Goal: Transaction & Acquisition: Book appointment/travel/reservation

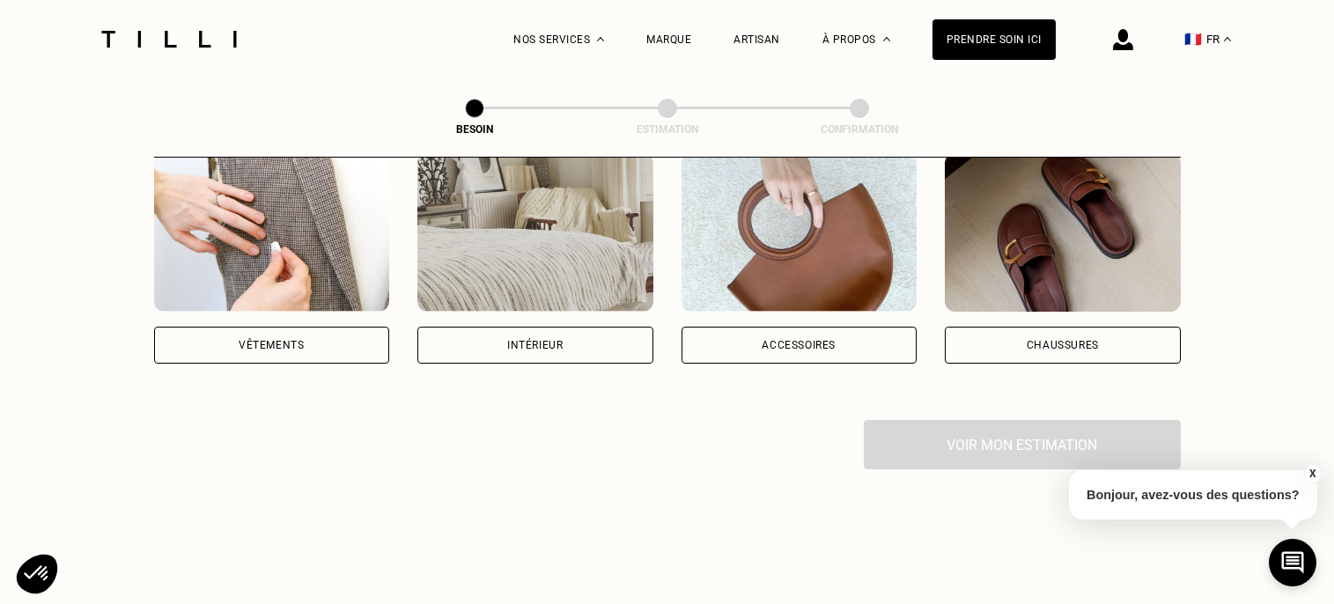
scroll to position [373, 0]
click at [569, 325] on div "Intérieur" at bounding box center [535, 343] width 236 height 37
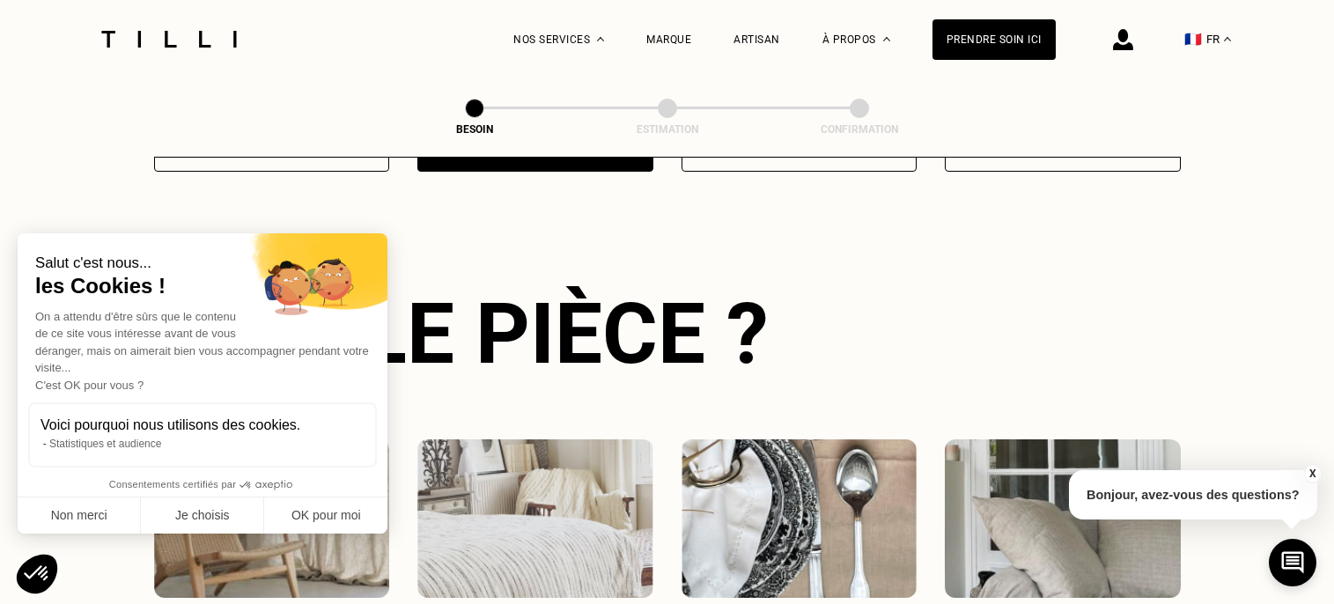
scroll to position [573, 0]
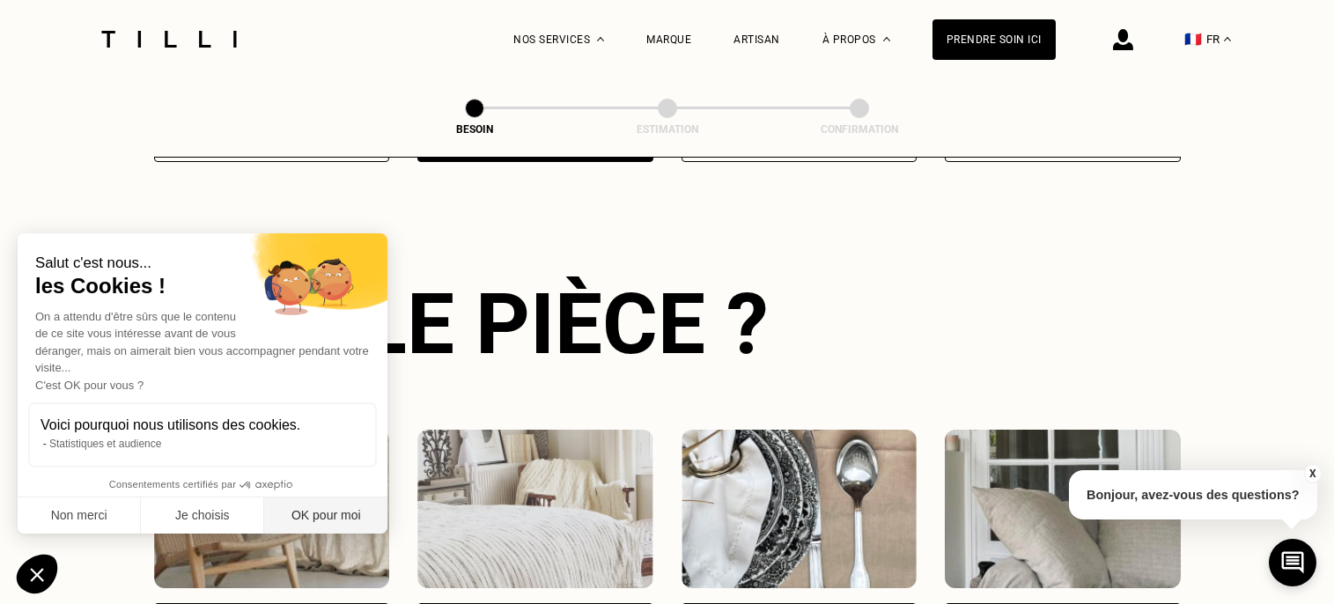
click at [327, 524] on button "OK pour moi" at bounding box center [325, 515] width 123 height 37
checkbox input "true"
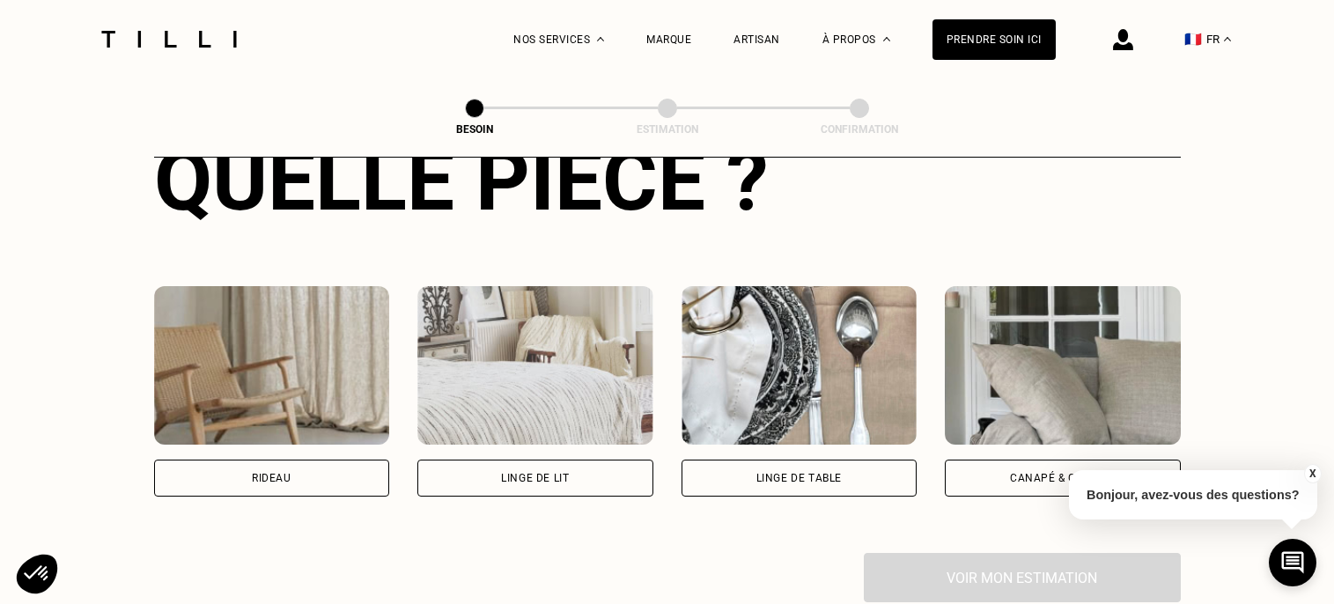
scroll to position [724, 0]
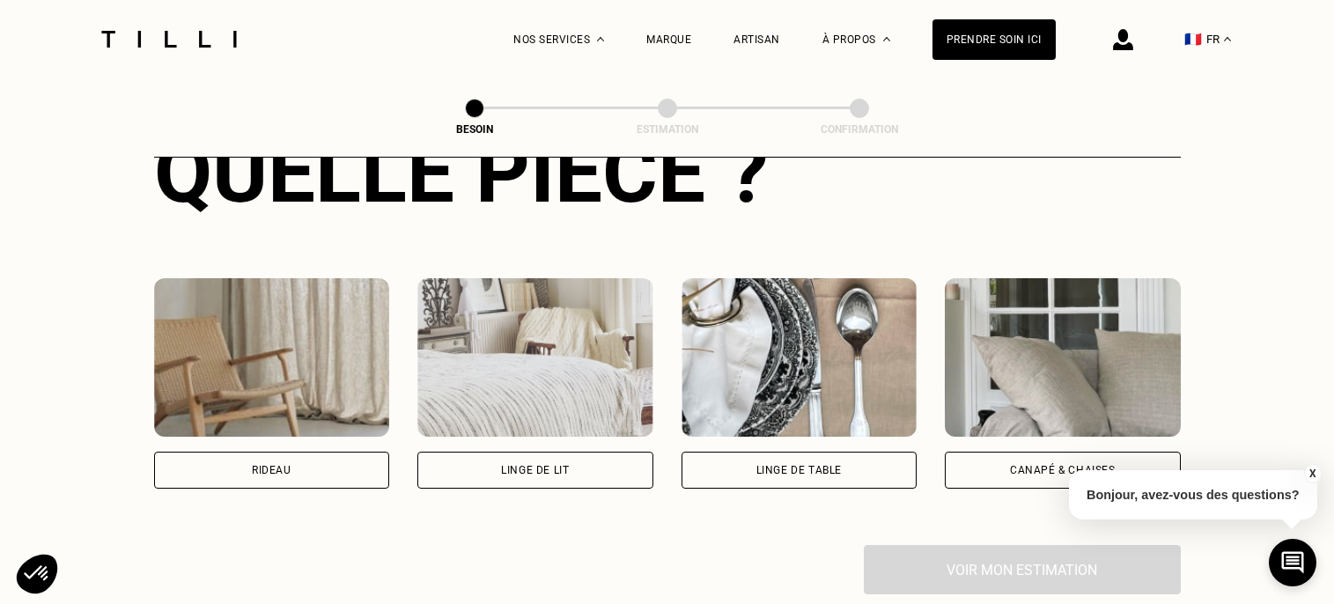
click at [1309, 471] on button "X" at bounding box center [1312, 473] width 18 height 19
click at [342, 452] on div "Rideau" at bounding box center [272, 470] width 236 height 37
select select "FR"
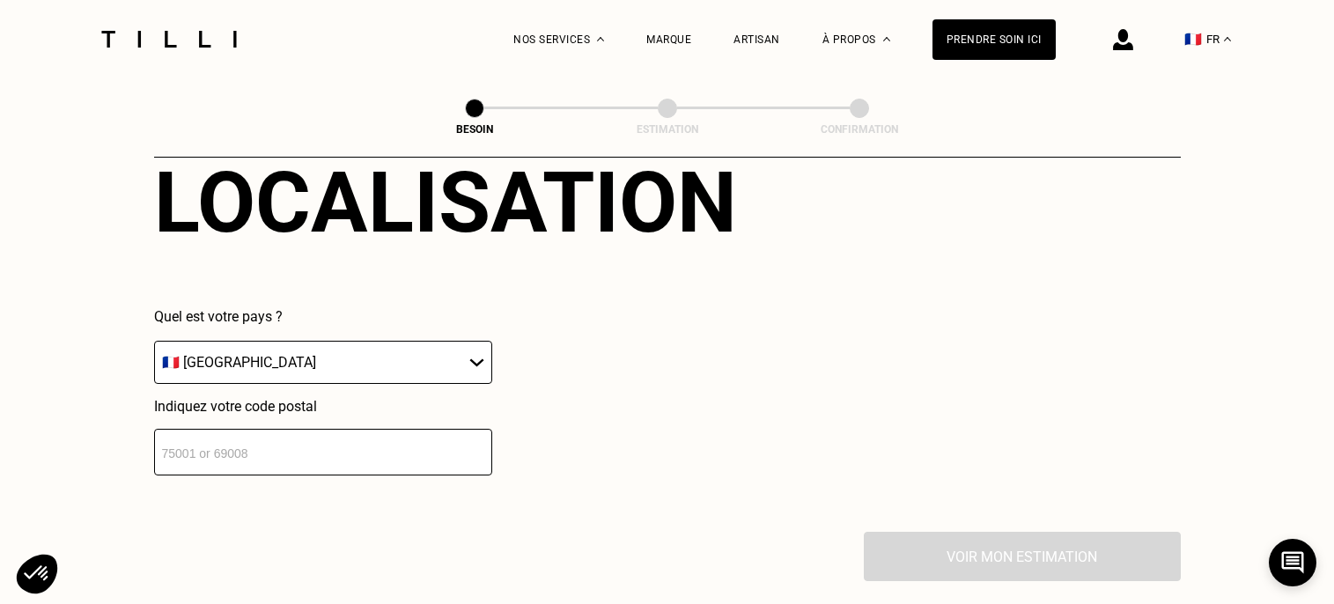
scroll to position [1174, 0]
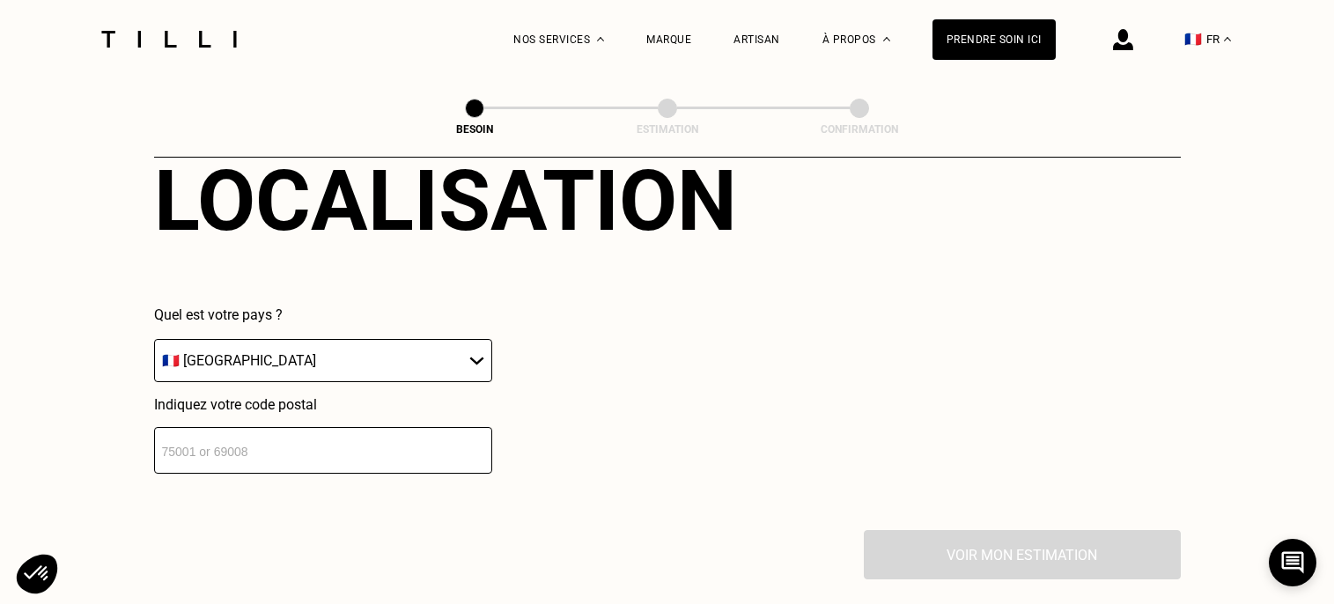
click at [331, 436] on input "number" at bounding box center [323, 450] width 338 height 47
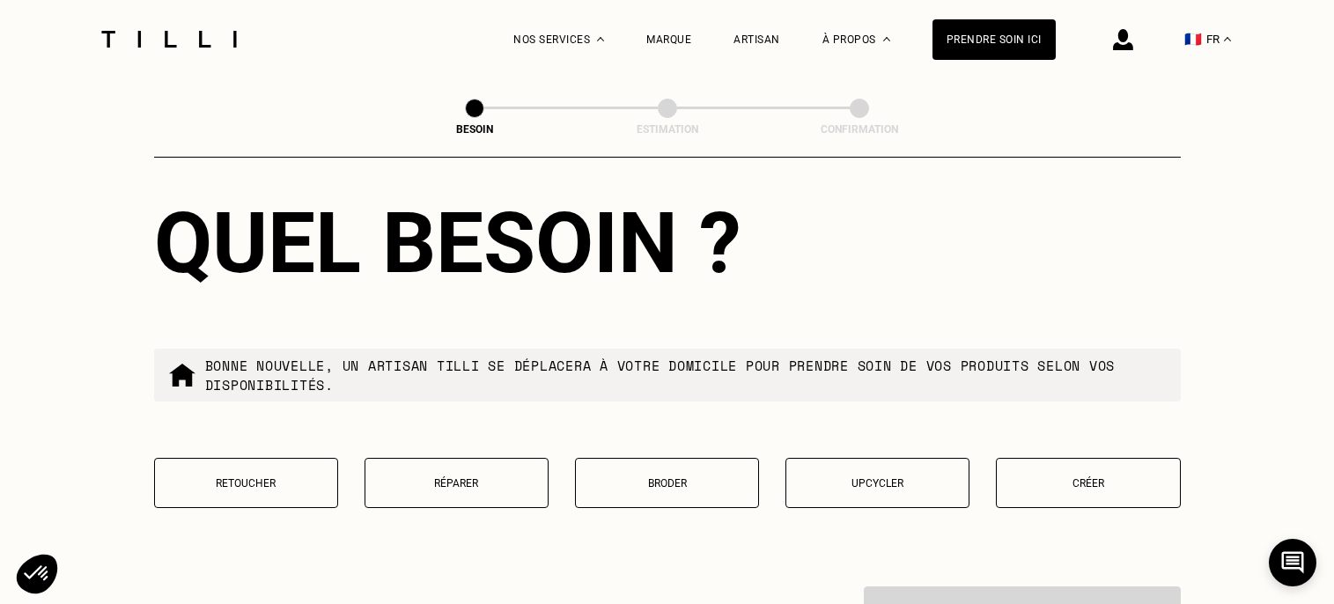
scroll to position [1600, 0]
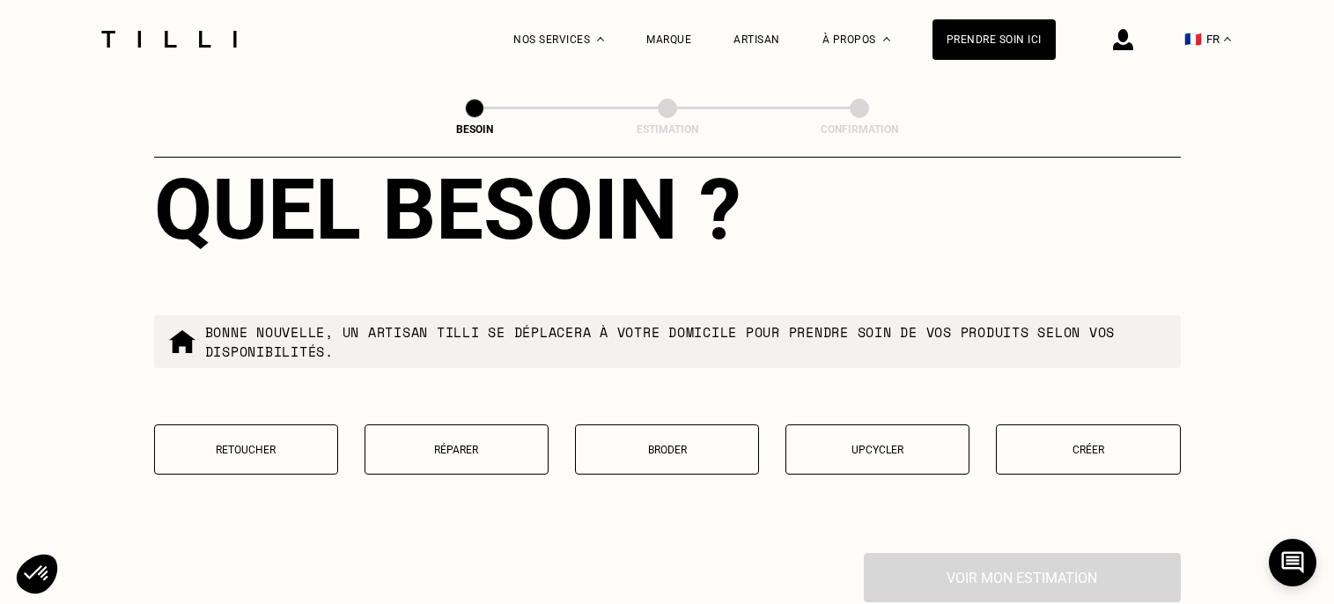
type input "75018"
click at [266, 444] on p "Retoucher" at bounding box center [246, 450] width 165 height 12
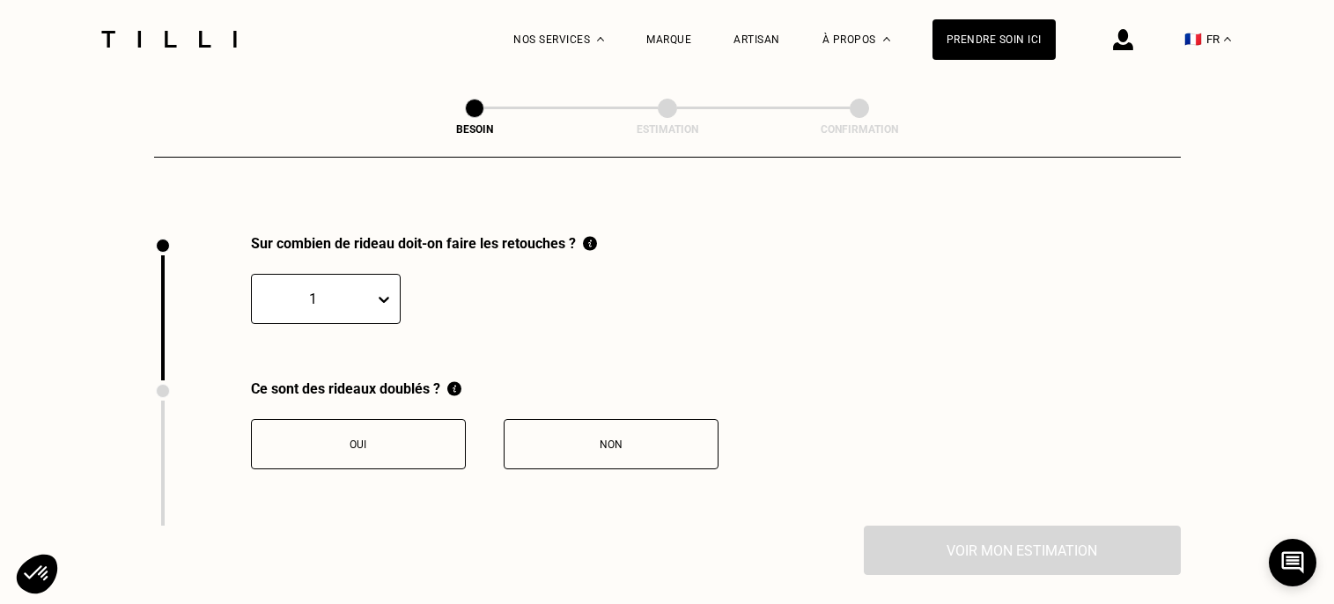
scroll to position [1935, 0]
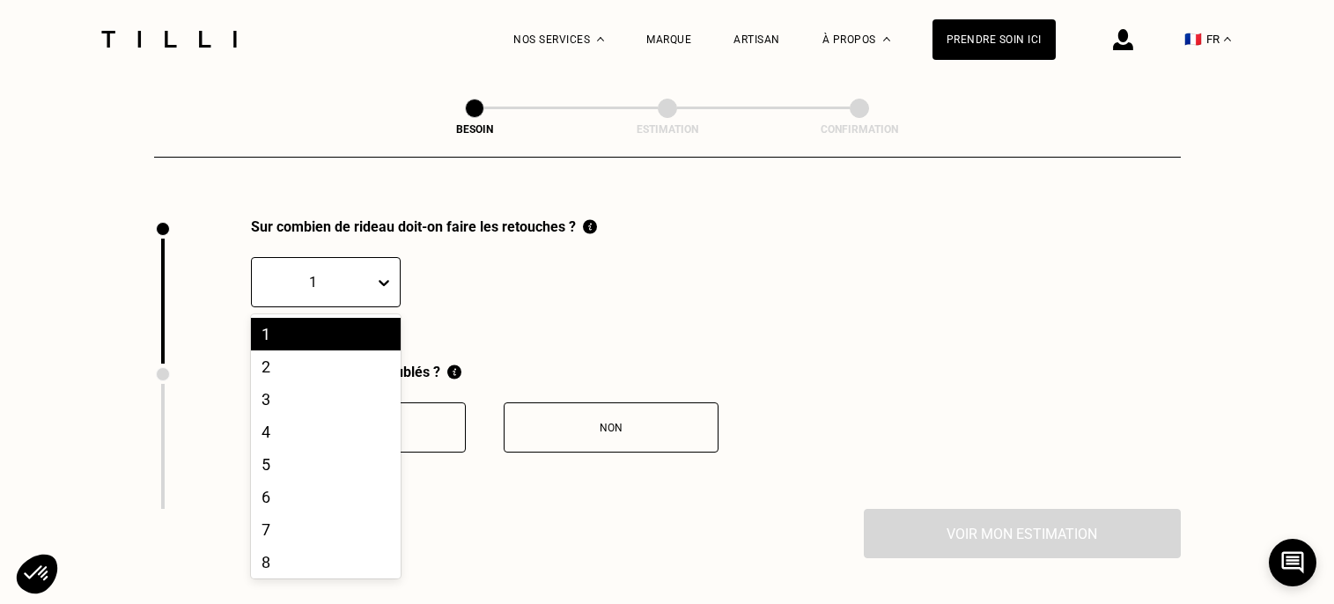
click at [320, 272] on div at bounding box center [313, 282] width 105 height 20
click at [308, 415] on div "4" at bounding box center [326, 431] width 150 height 33
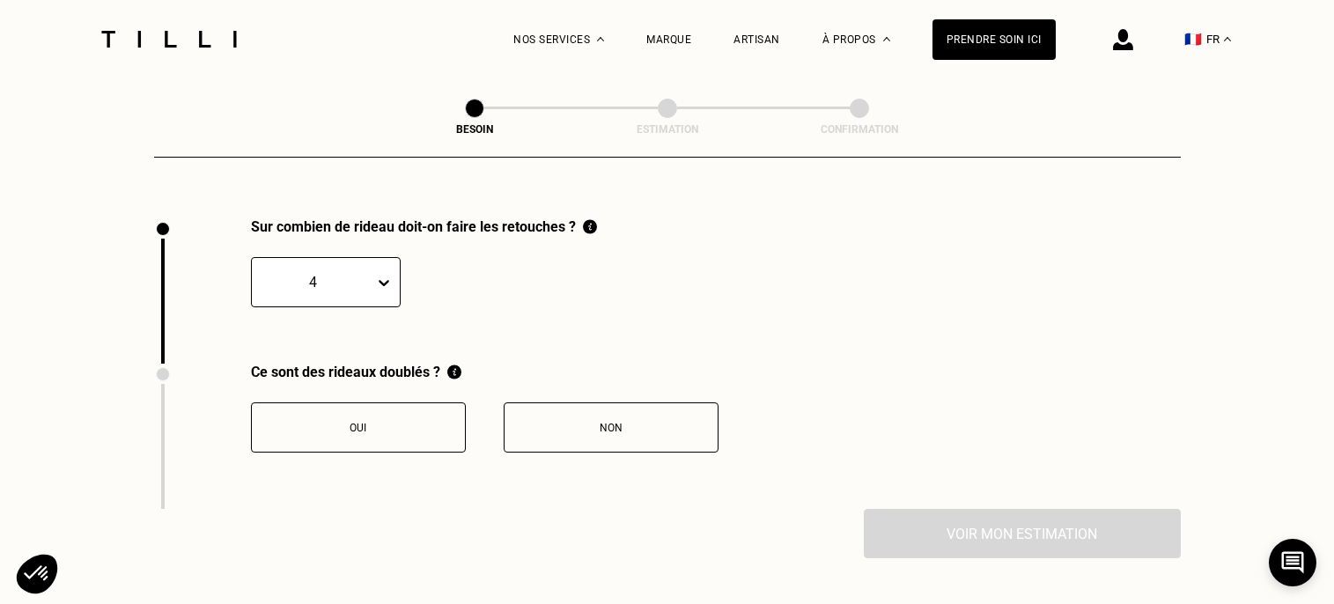
click at [357, 422] on div "Oui" at bounding box center [358, 428] width 195 height 12
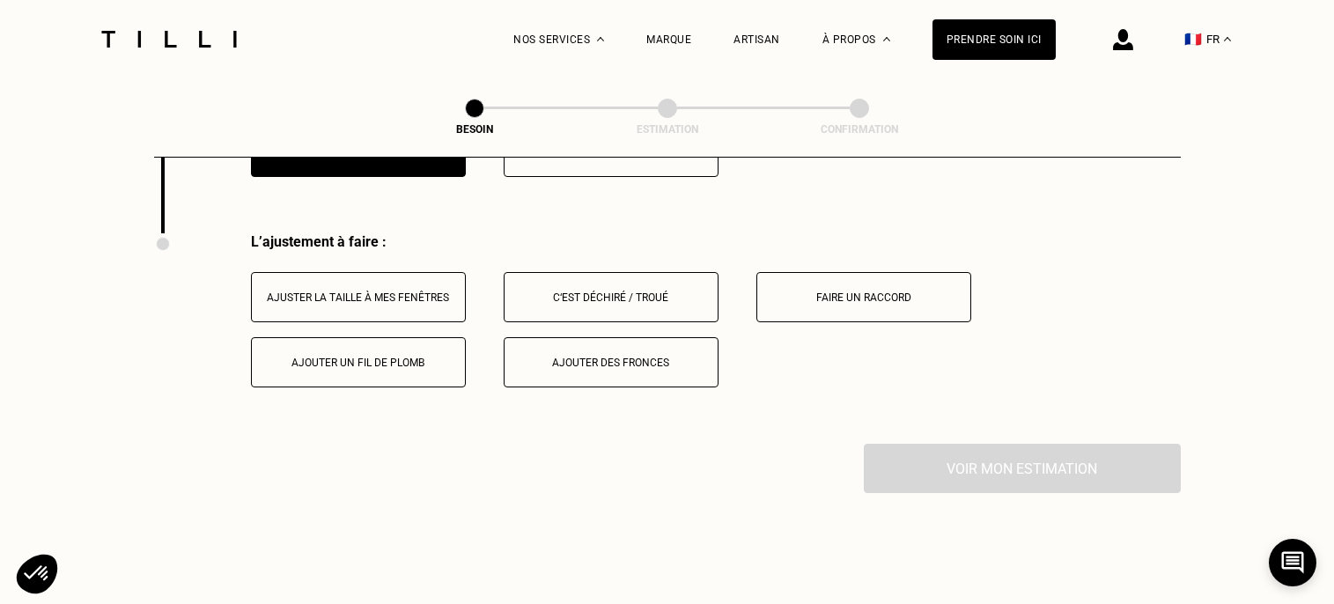
scroll to position [2225, 0]
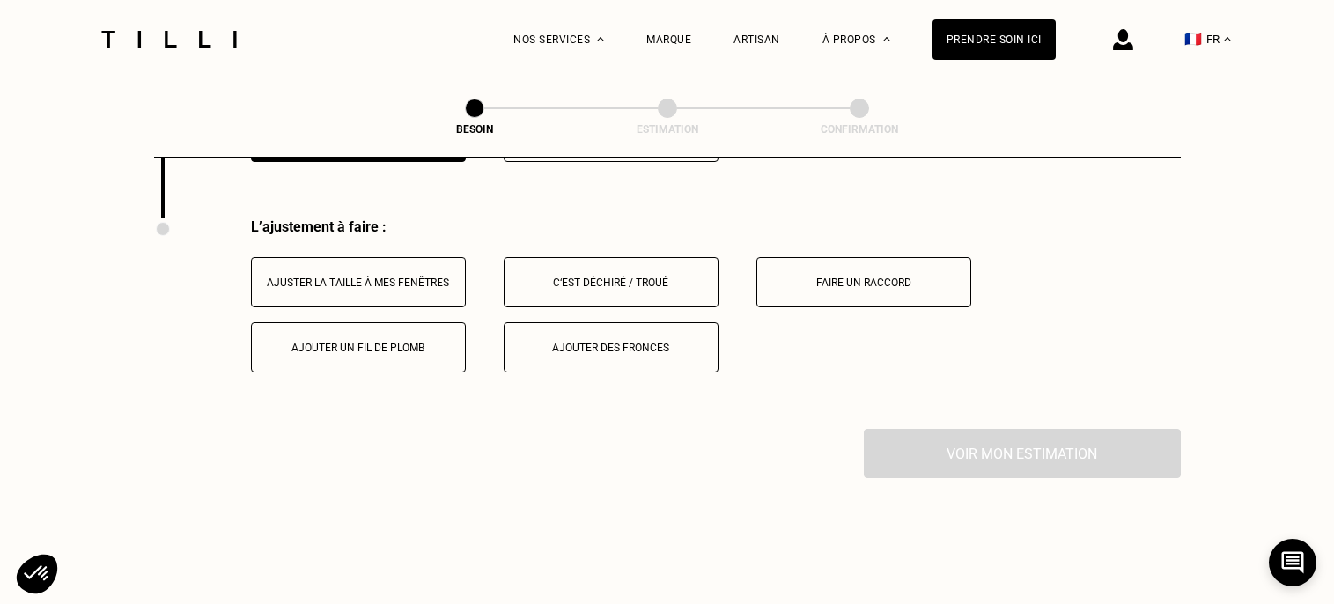
click at [358, 276] on div "Ajuster la taille à mes fenêtres" at bounding box center [358, 282] width 195 height 12
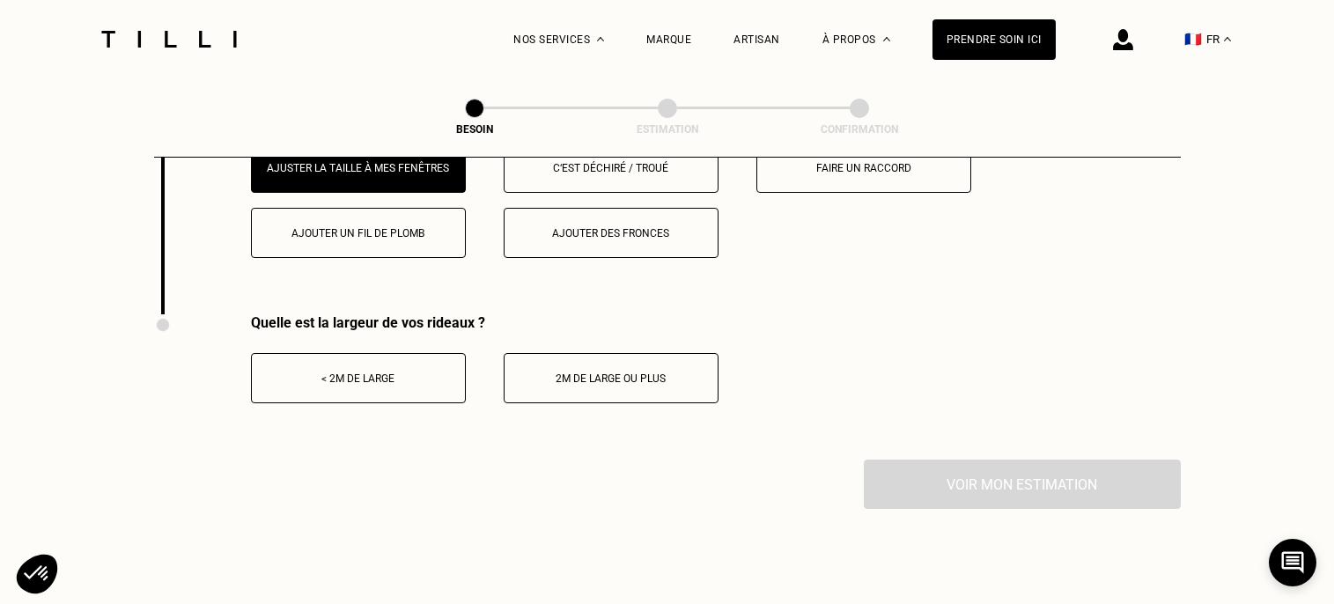
scroll to position [2345, 0]
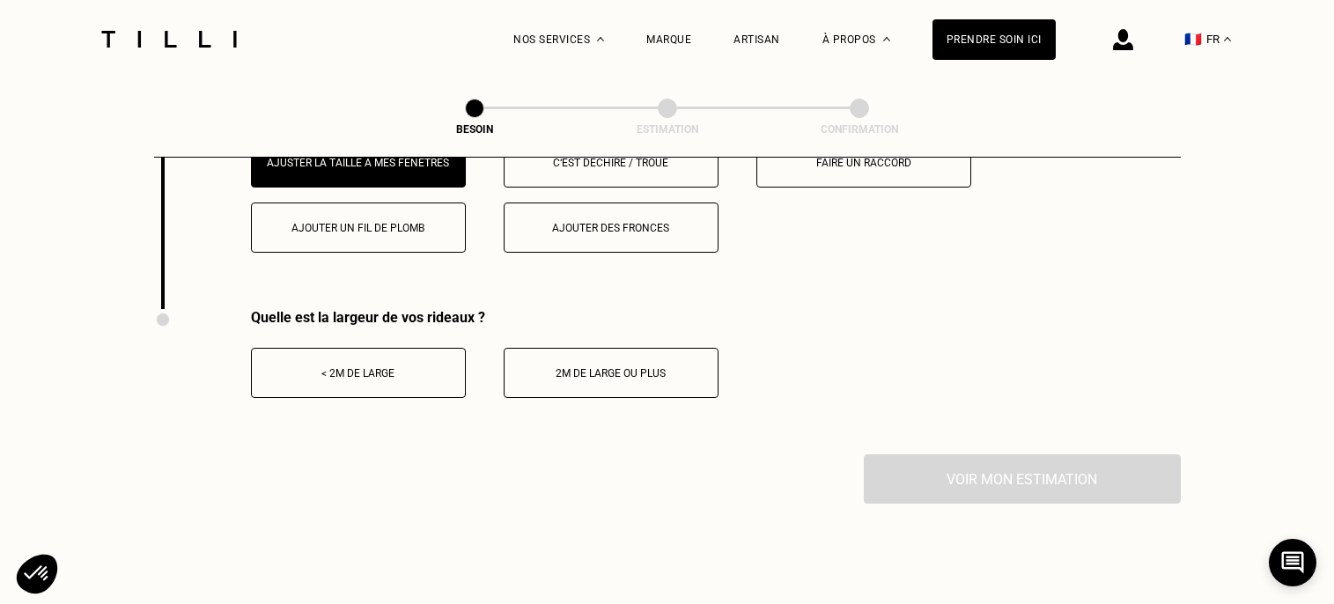
click at [385, 367] on div "< 2m de large" at bounding box center [358, 373] width 195 height 12
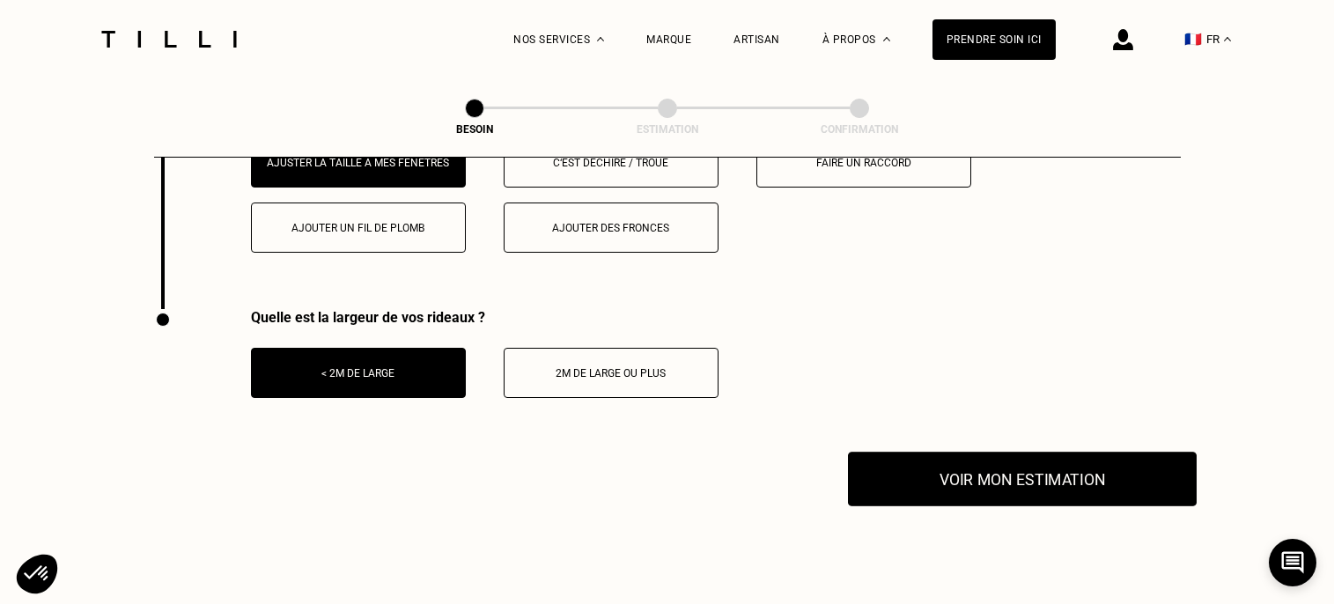
click at [962, 452] on button "Voir mon estimation" at bounding box center [1022, 479] width 349 height 55
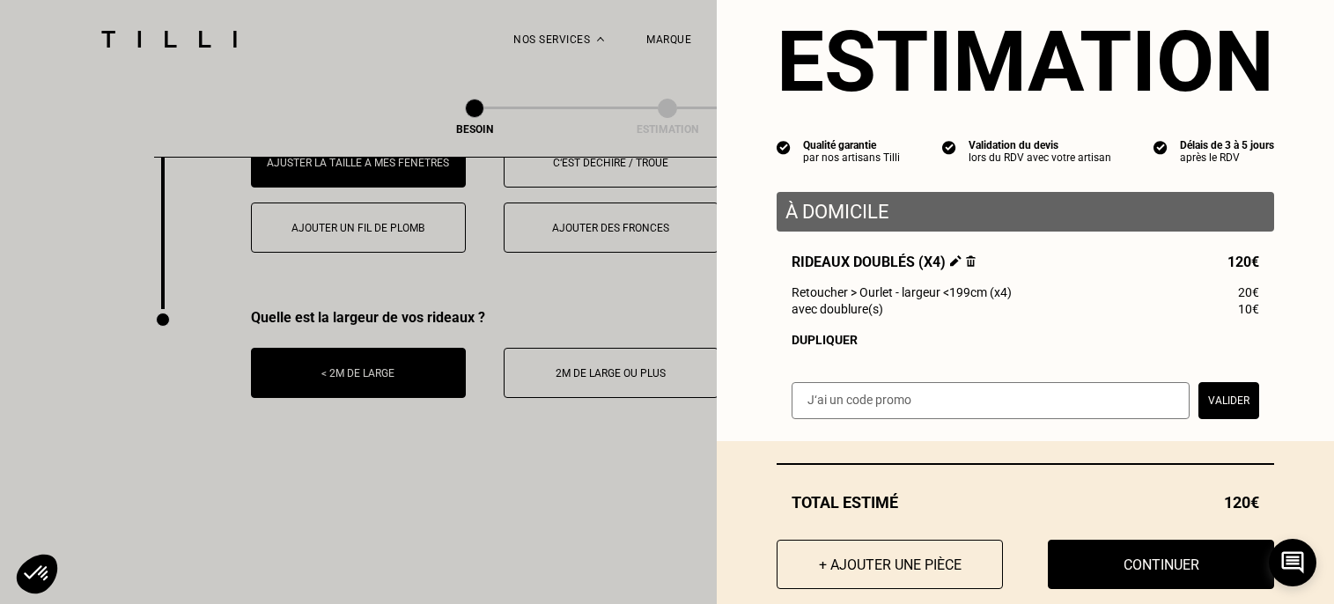
scroll to position [73, 0]
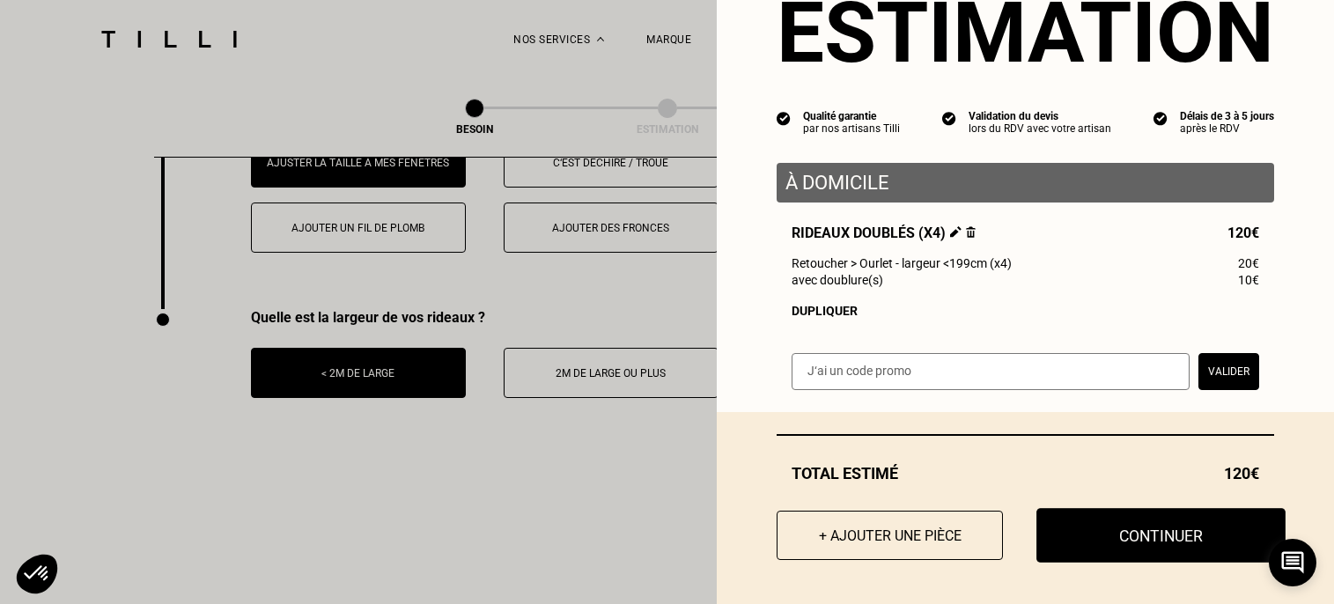
click at [1096, 536] on button "Continuer" at bounding box center [1160, 535] width 249 height 55
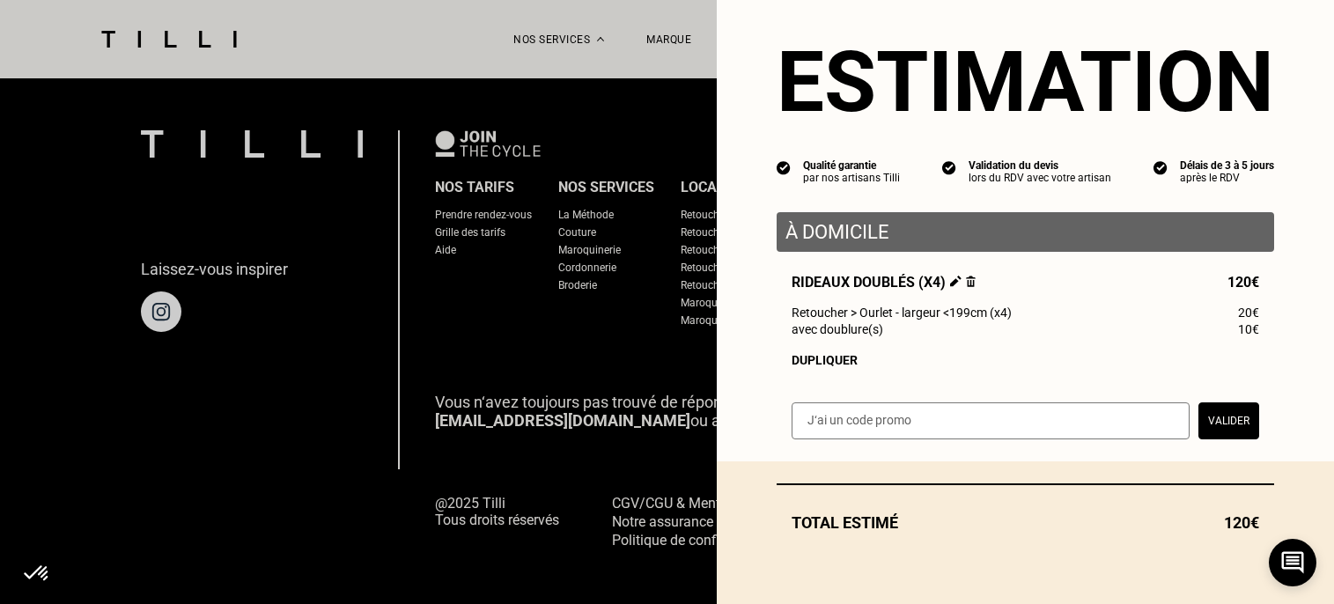
scroll to position [24, 0]
select select "FR"
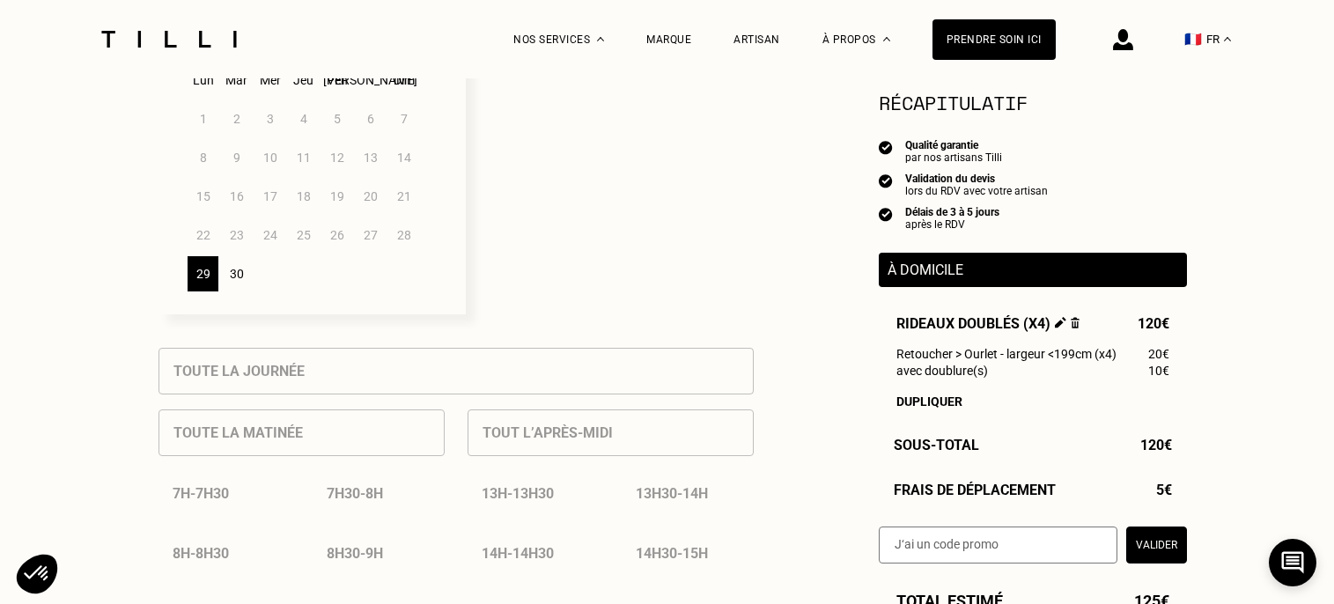
scroll to position [601, 0]
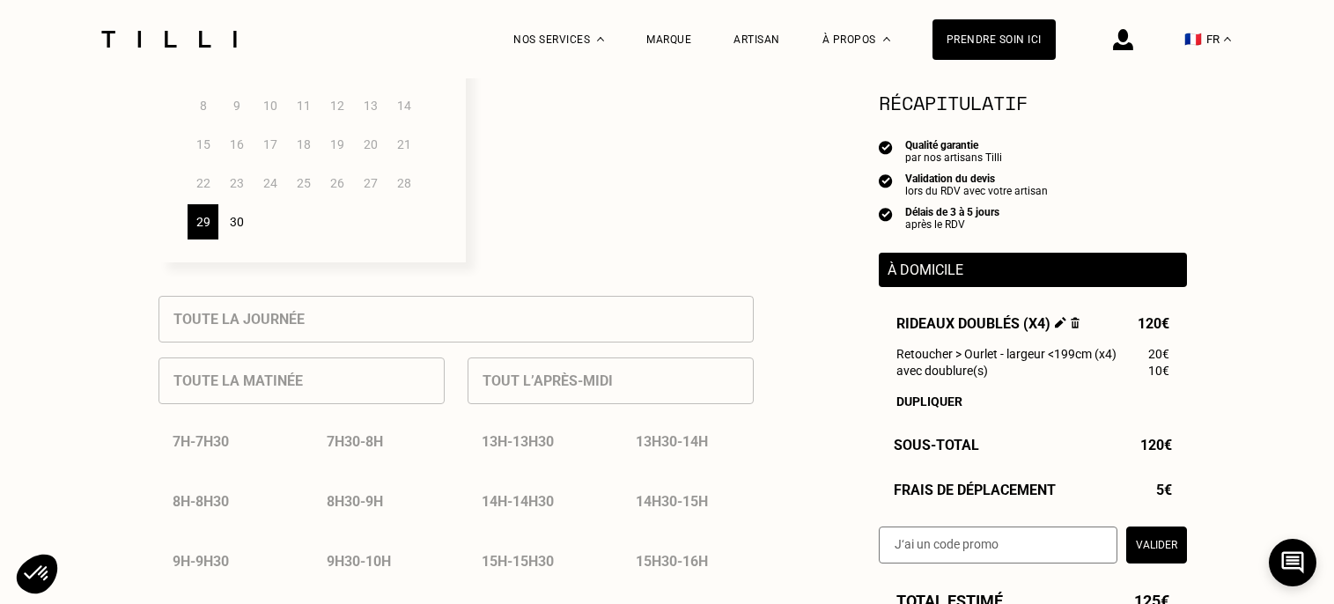
click at [196, 217] on div "29" at bounding box center [202, 221] width 31 height 35
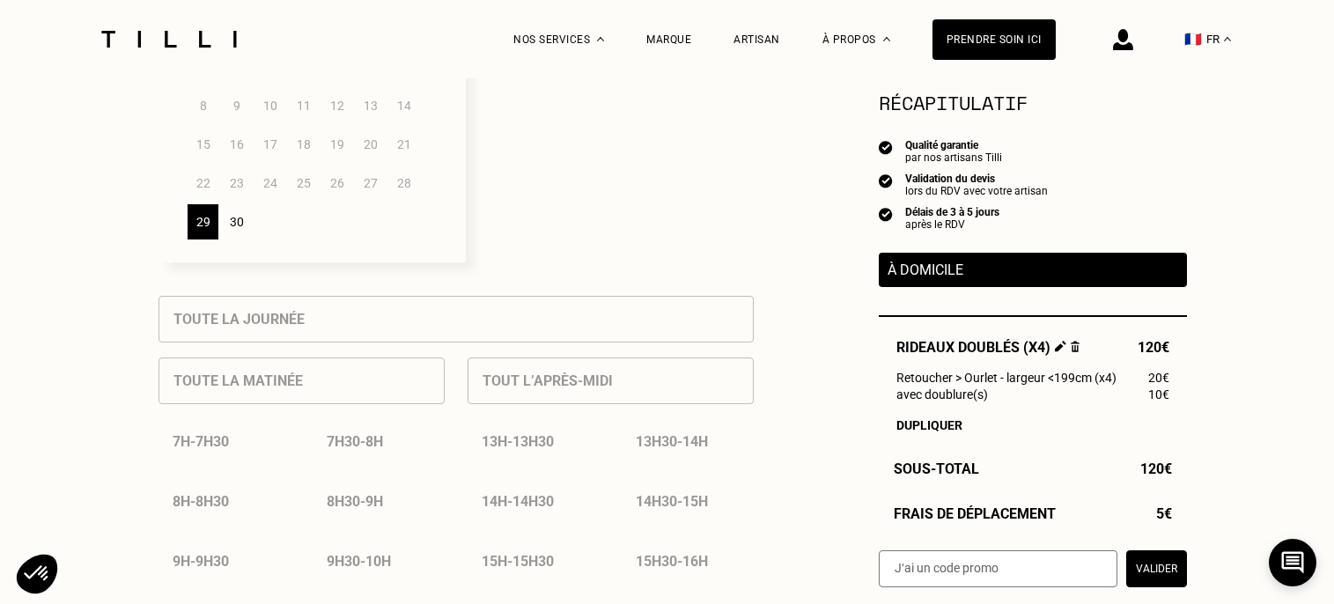
click at [290, 386] on div "Toute la matinée 7h - 7h30 7h30 - 8h 8h - 8h30 8h30 - 9h 9h - 9h30 9h30 - 10h 1…" at bounding box center [301, 552] width 286 height 421
click at [541, 385] on div "Tout l’après-midi 13h - 13h30 13h30 - 14h 14h - 14h30 14h30 - 15h 15h - 15h30 1…" at bounding box center [610, 552] width 286 height 421
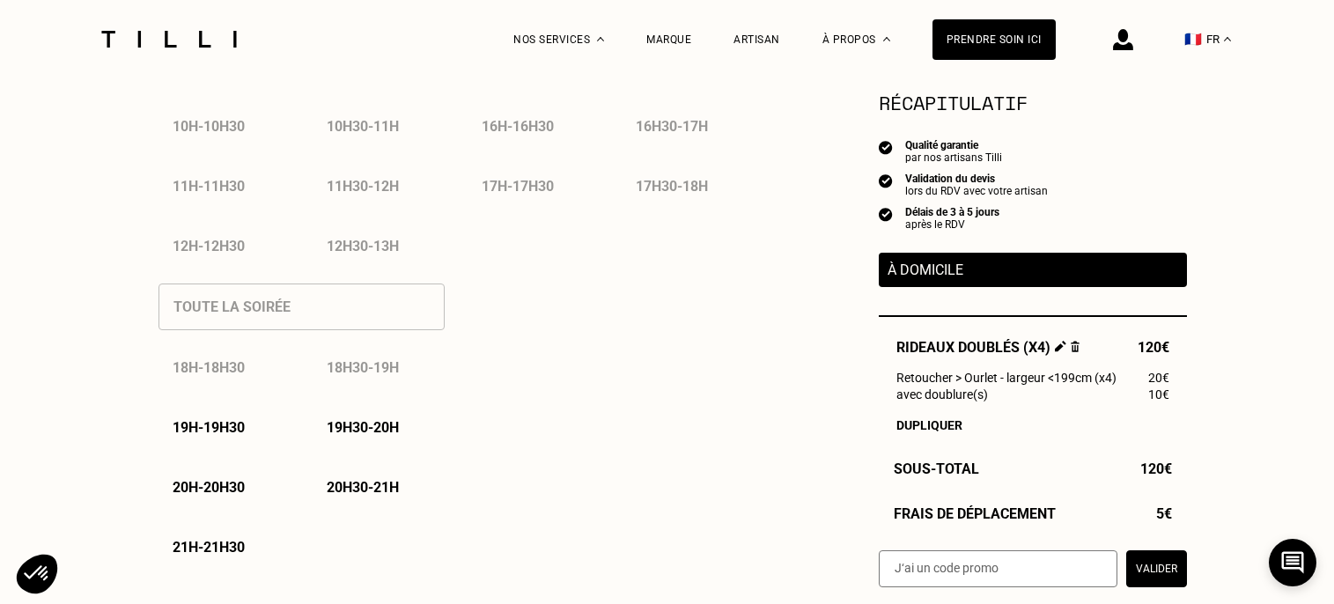
scroll to position [1101, 0]
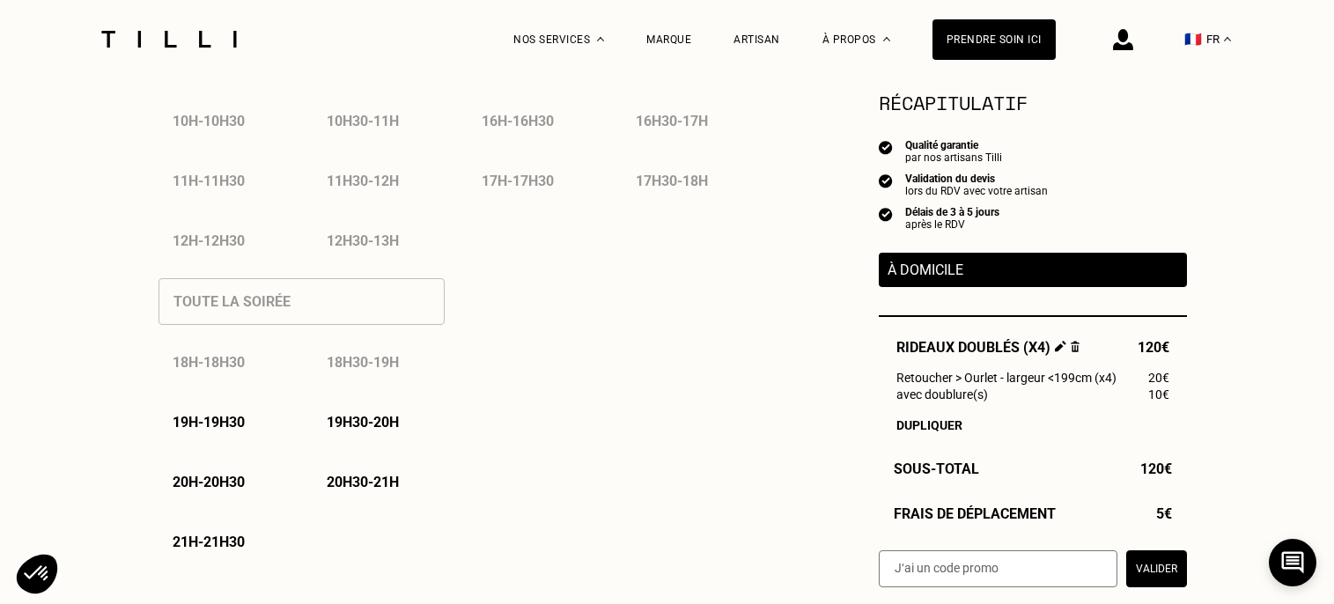
click at [227, 416] on p "19h - 19h30" at bounding box center [209, 422] width 72 height 17
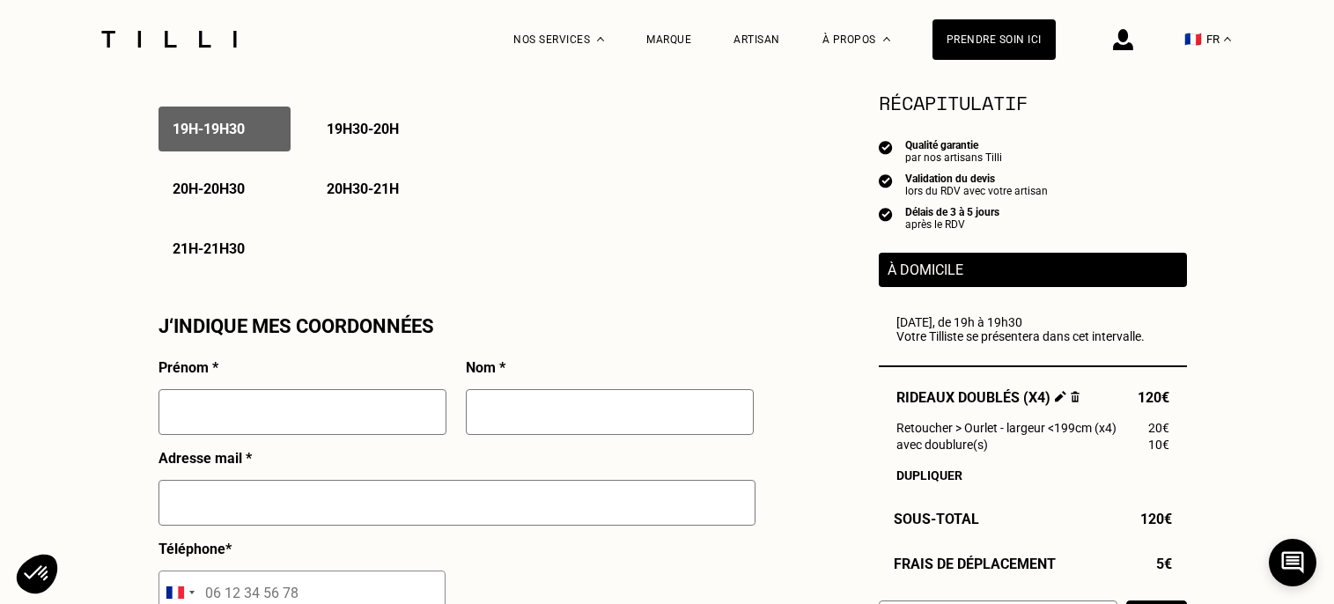
scroll to position [1395, 0]
click at [313, 414] on input "text" at bounding box center [302, 411] width 288 height 46
type input "[PERSON_NAME]"
click at [518, 412] on input "text" at bounding box center [610, 411] width 288 height 46
type input "e"
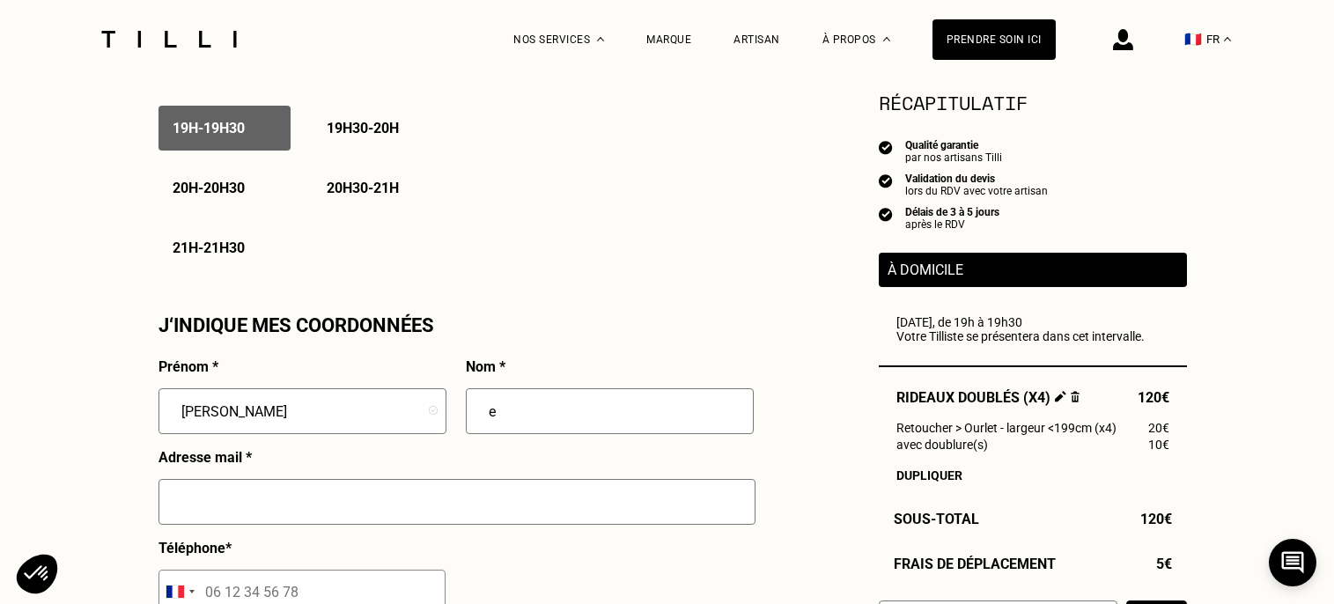
click at [340, 120] on p "19h30 - 20h" at bounding box center [363, 128] width 72 height 17
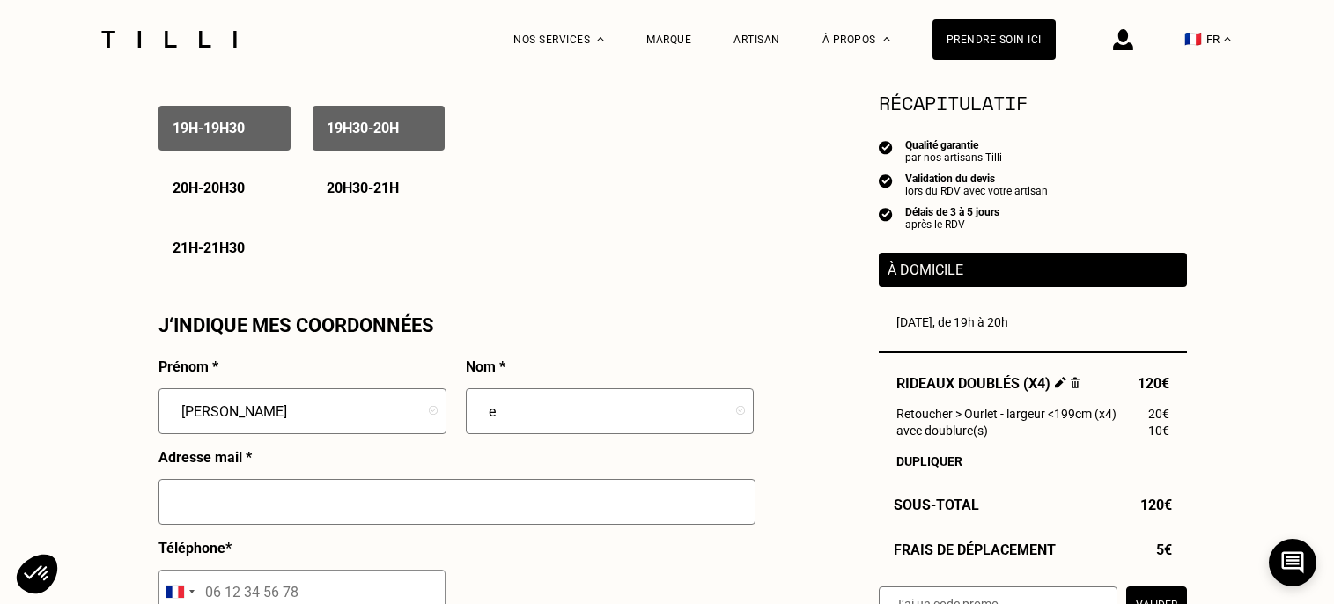
click at [346, 126] on p "19h30 - 20h" at bounding box center [363, 128] width 72 height 17
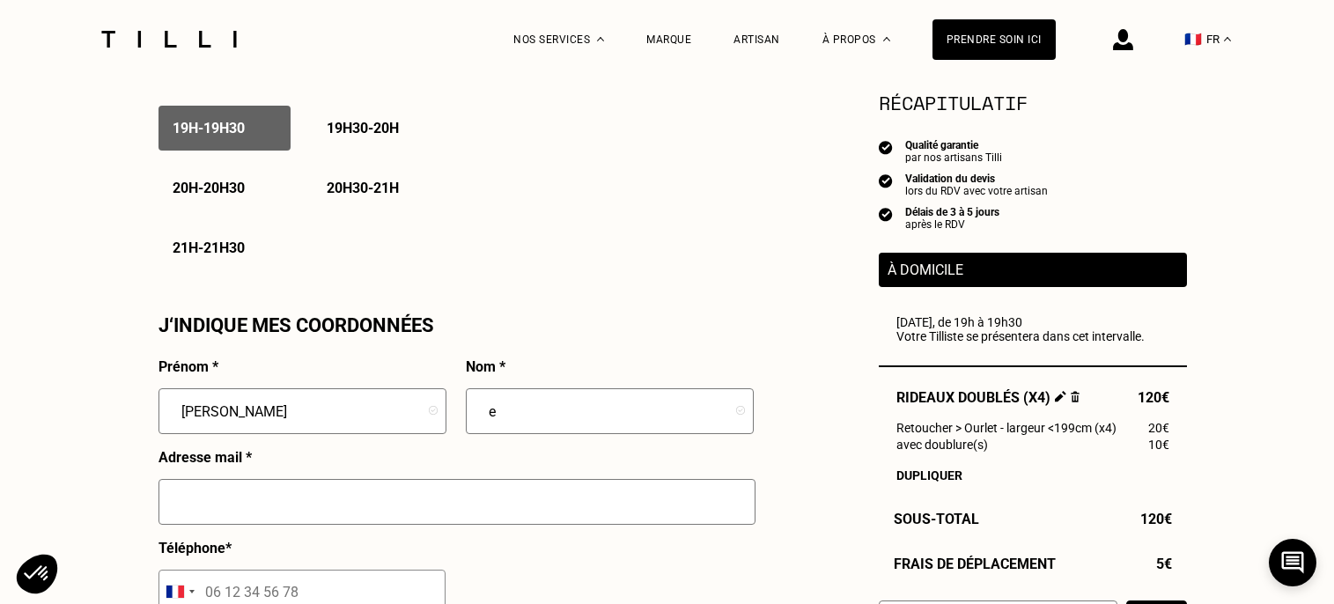
click at [346, 126] on p "19h30 - 20h" at bounding box center [363, 128] width 72 height 17
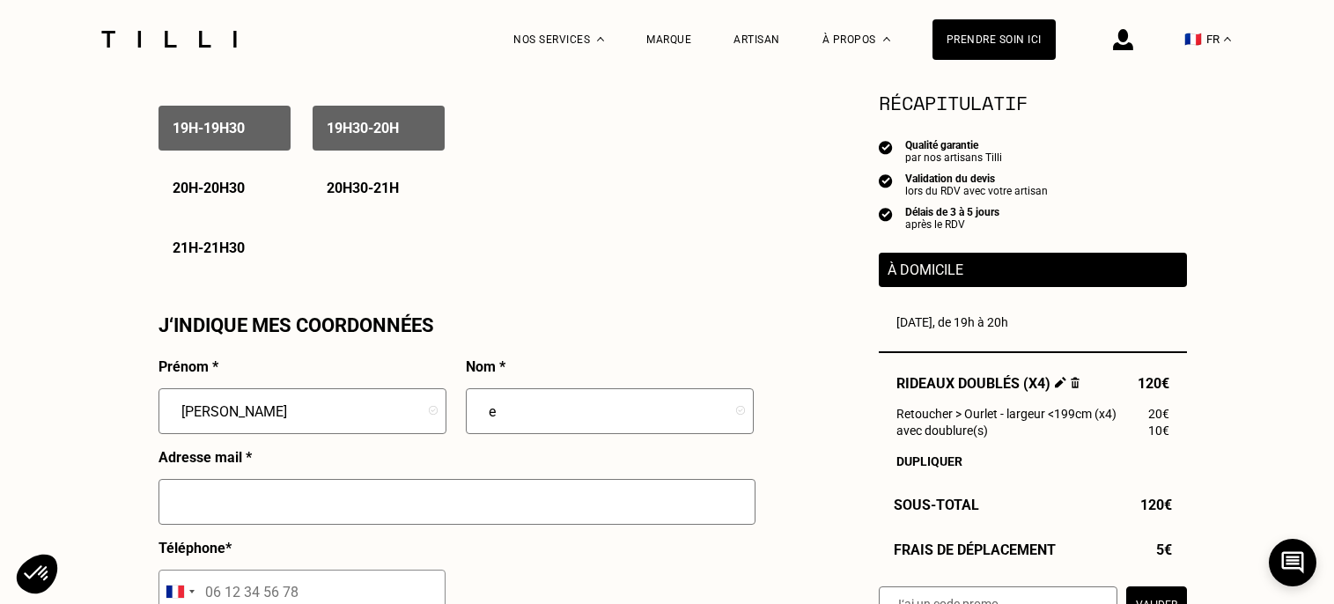
click at [346, 126] on p "19h30 - 20h" at bounding box center [363, 128] width 72 height 17
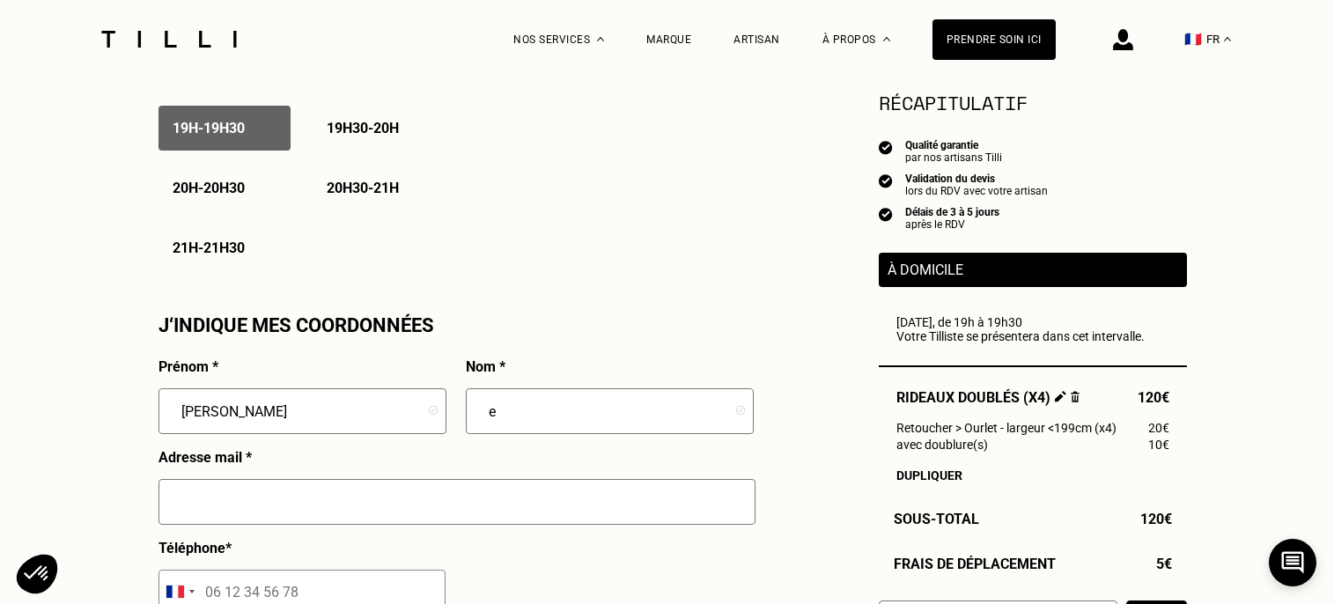
click at [530, 415] on input "e" at bounding box center [610, 411] width 288 height 46
type input "Pelcé"
click at [315, 499] on input "text" at bounding box center [456, 502] width 597 height 46
click at [345, 500] on input "[PERSON_NAME].Pelce" at bounding box center [456, 502] width 597 height 46
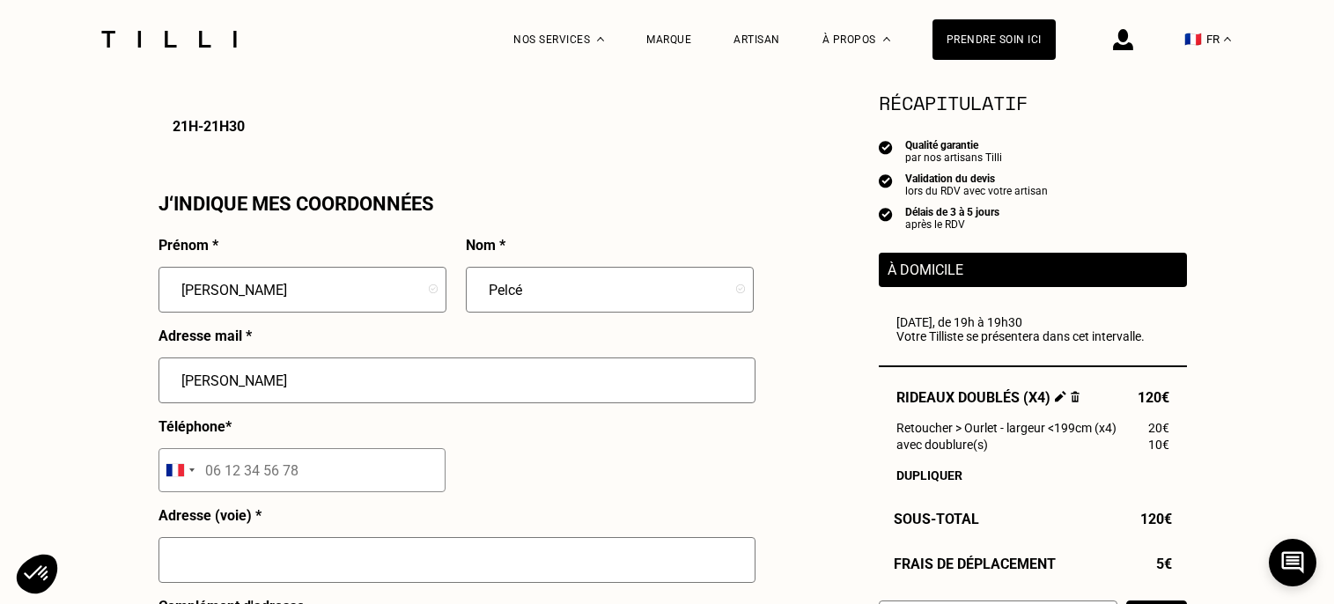
scroll to position [1515, 0]
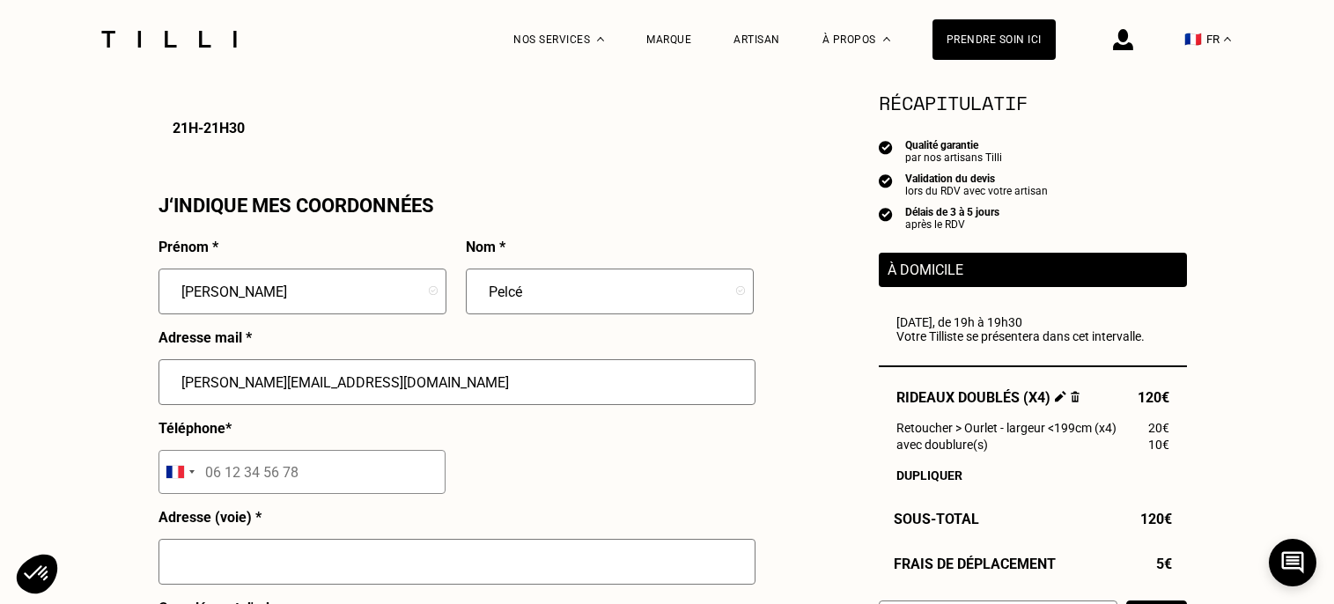
type input "[PERSON_NAME][EMAIL_ADDRESS][DOMAIN_NAME]"
click at [322, 482] on input "tel" at bounding box center [301, 472] width 287 height 44
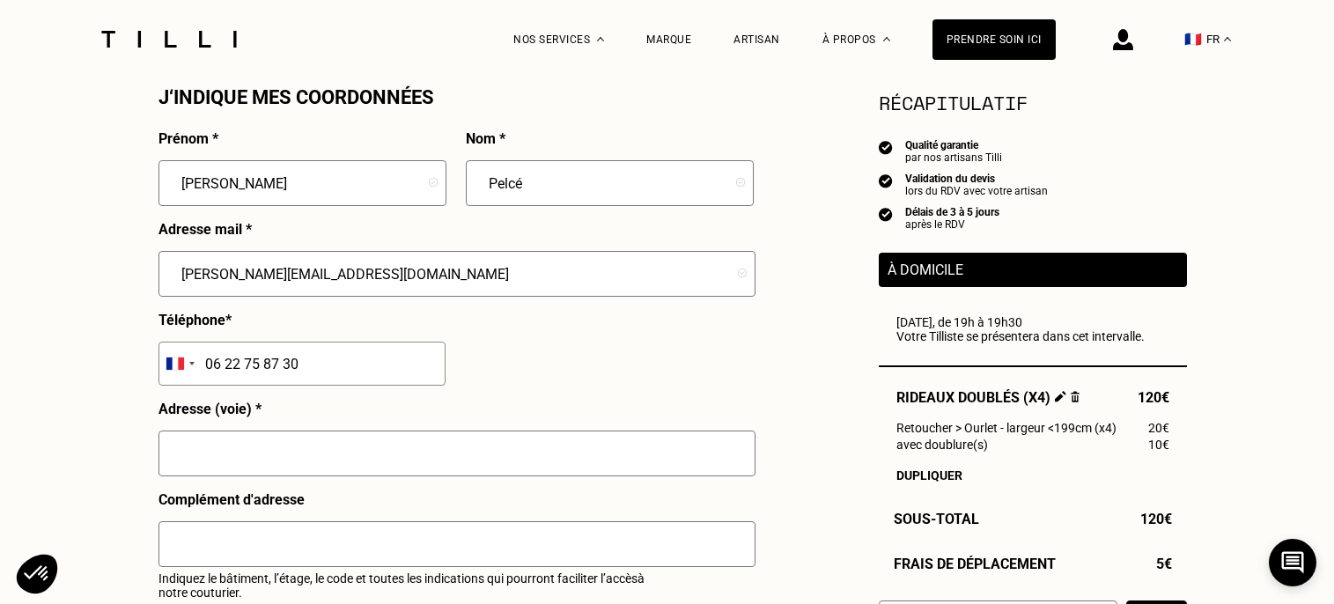
scroll to position [1636, 0]
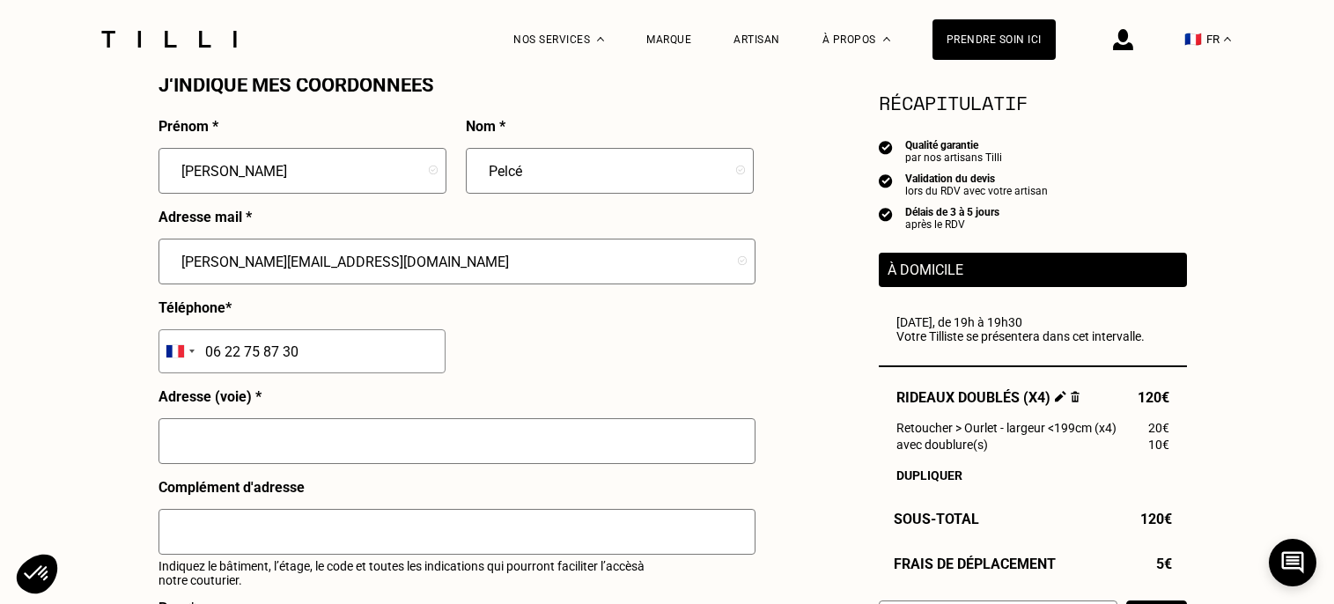
type input "06 22 75 87 30"
click at [494, 437] on input "text" at bounding box center [456, 441] width 597 height 46
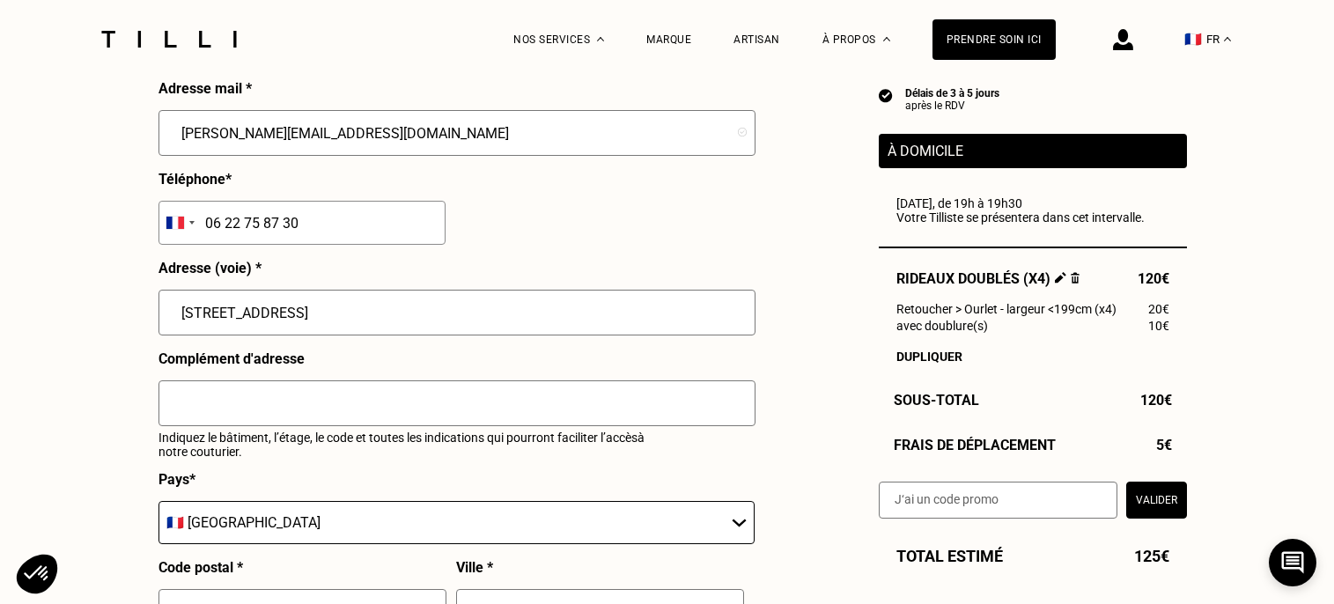
scroll to position [1765, 0]
type input "[STREET_ADDRESS]"
click at [438, 400] on input "text" at bounding box center [456, 402] width 597 height 46
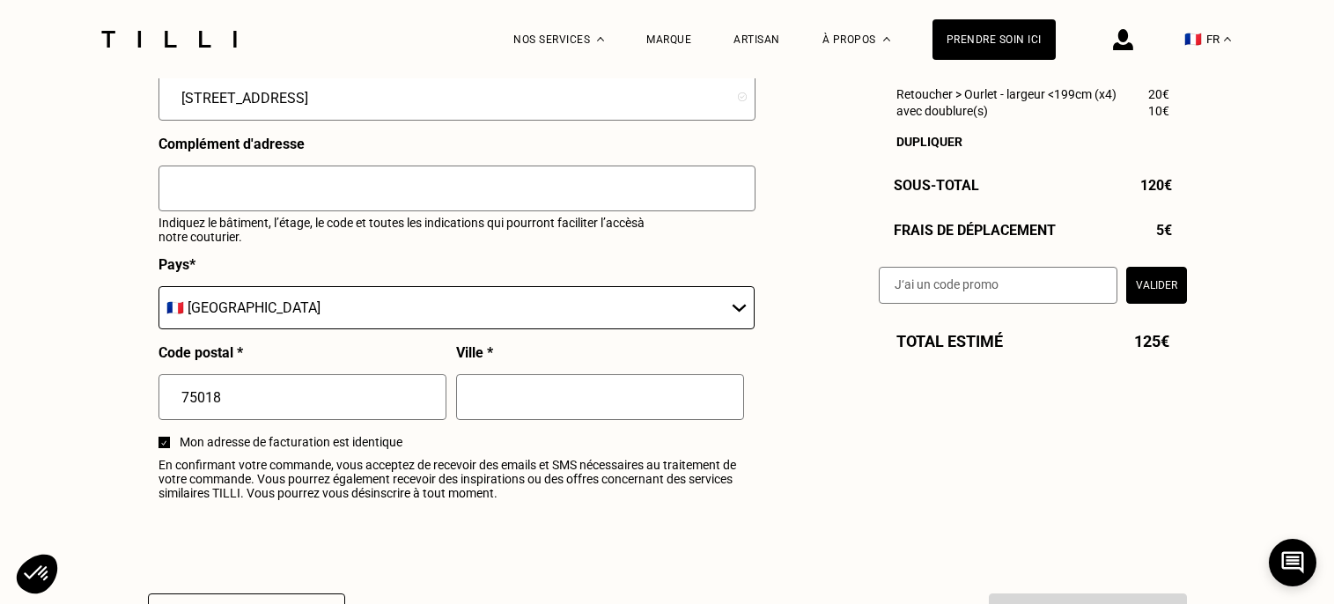
scroll to position [1982, 0]
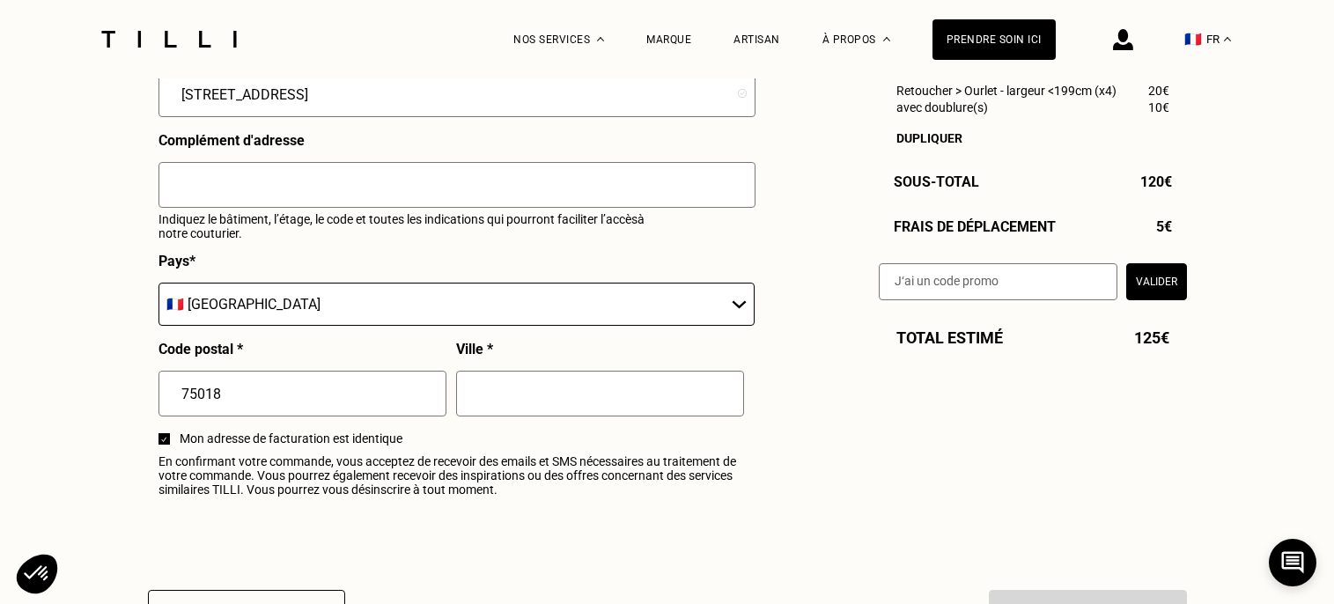
click at [482, 400] on input "text" at bounding box center [600, 394] width 288 height 46
type input "[GEOGRAPHIC_DATA]"
click at [410, 500] on div "Prénom * [PERSON_NAME] * Pelcé Adresse mail * [EMAIL_ADDRESS][DOMAIN_NAME] Télé…" at bounding box center [455, 138] width 595 height 734
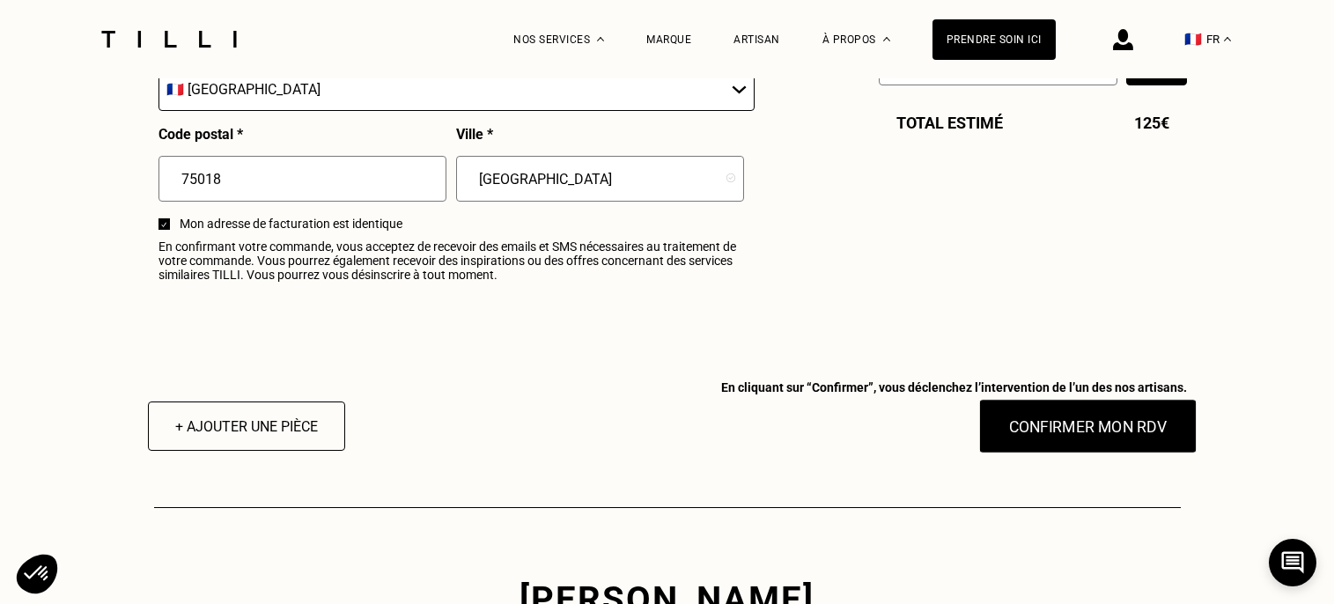
scroll to position [2214, 0]
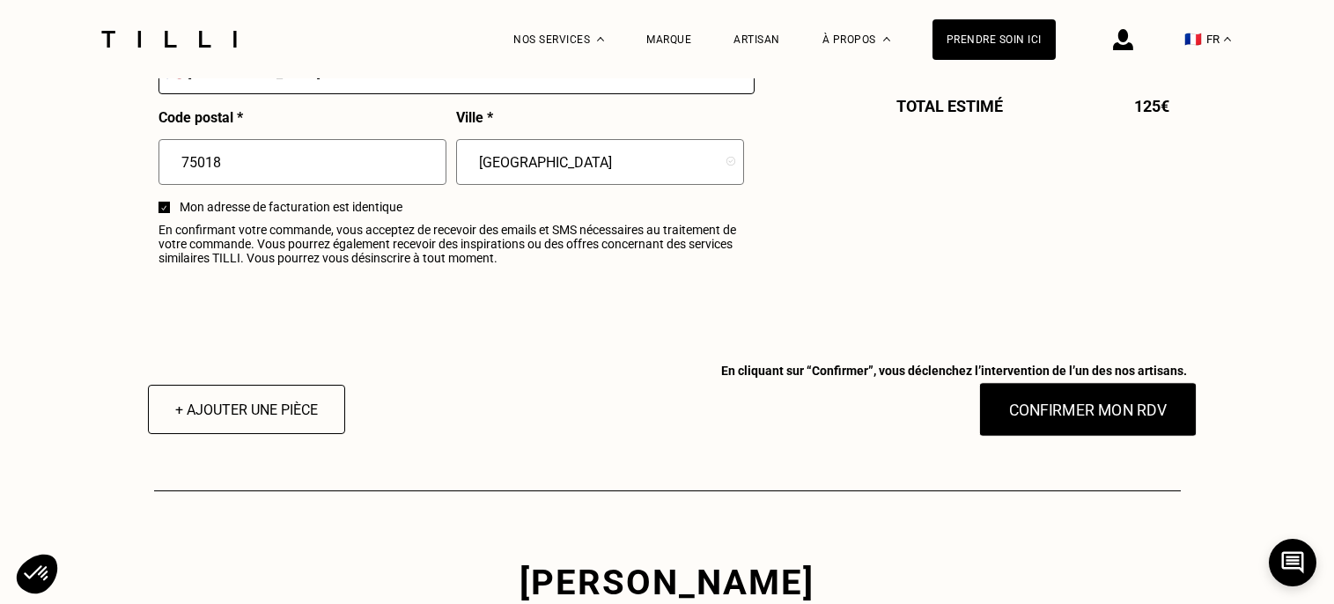
click at [1039, 405] on button "Confirmer mon RDV" at bounding box center [1087, 409] width 218 height 55
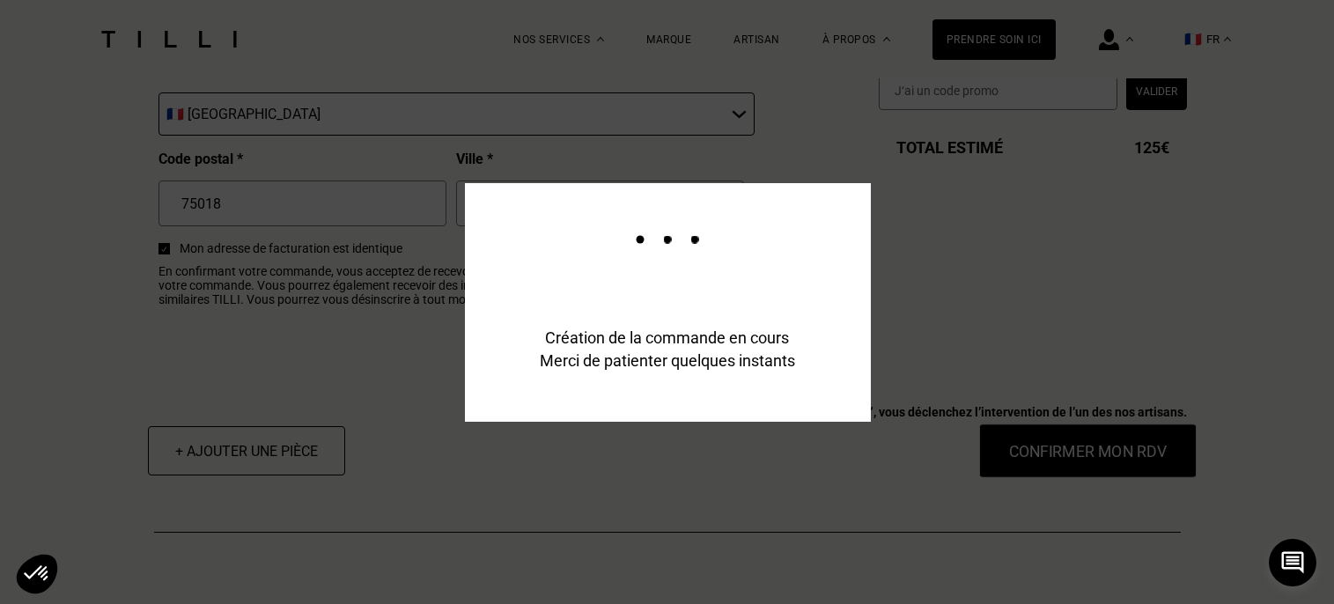
scroll to position [2255, 0]
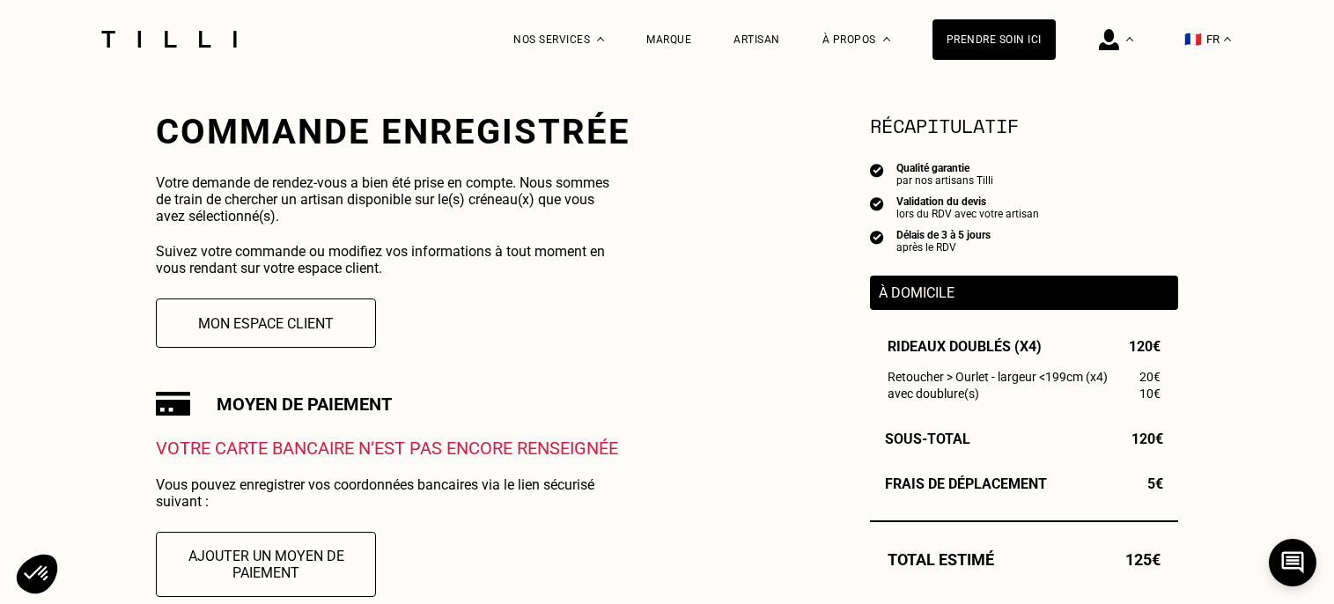
scroll to position [316, 0]
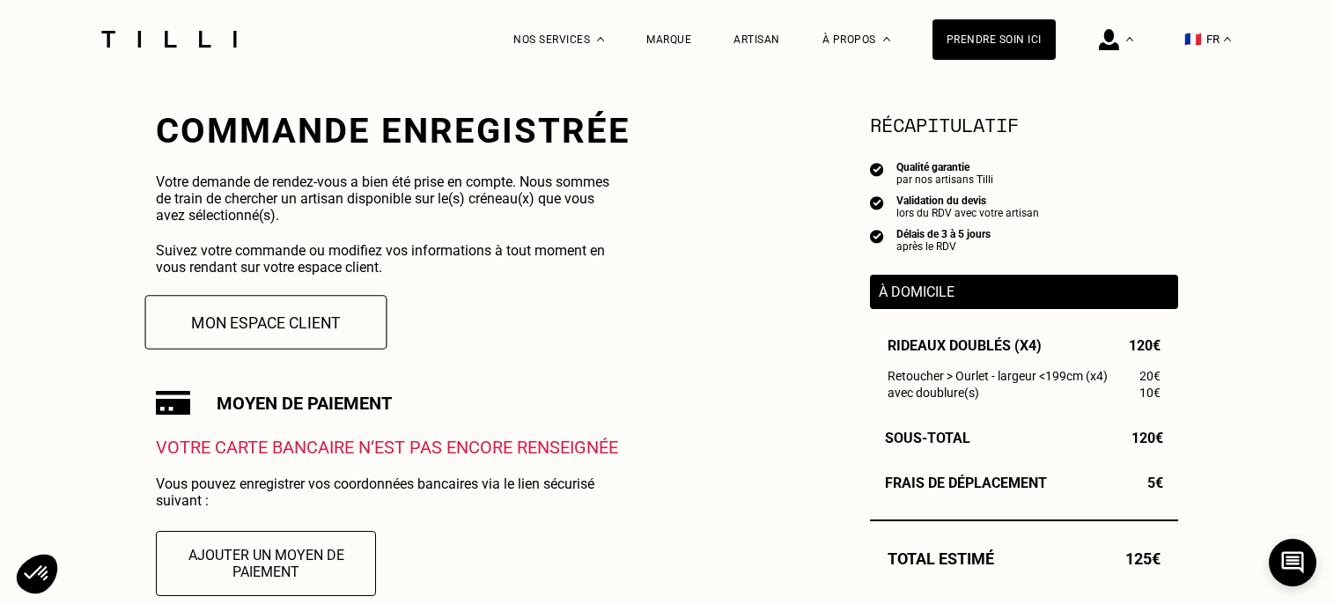
click at [301, 317] on button "Mon espace client" at bounding box center [266, 322] width 242 height 55
